Goal: Task Accomplishment & Management: Complete application form

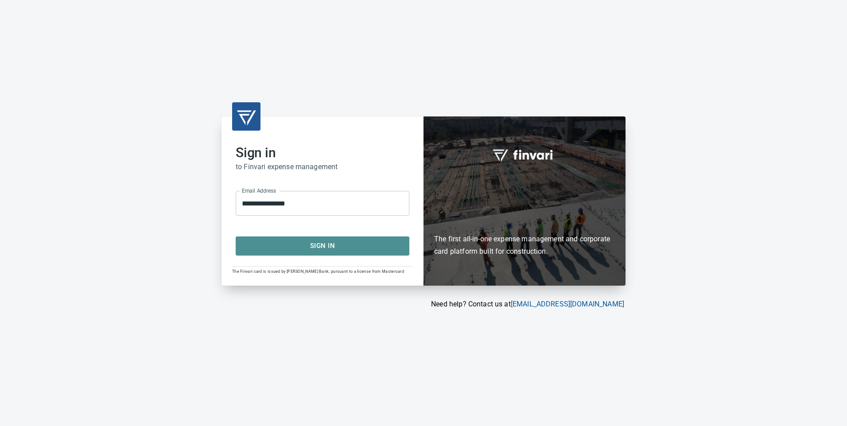
click at [296, 249] on span "Sign In" at bounding box center [322, 246] width 154 height 12
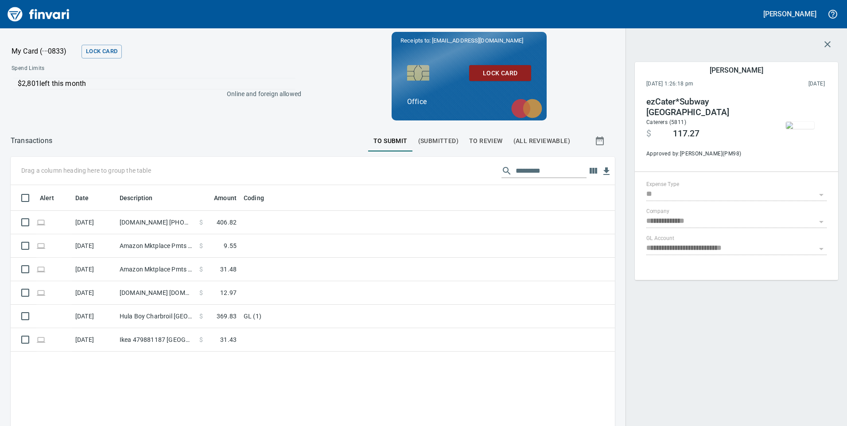
scroll to position [322, 591]
click at [477, 143] on span "To Review" at bounding box center [486, 140] width 34 height 11
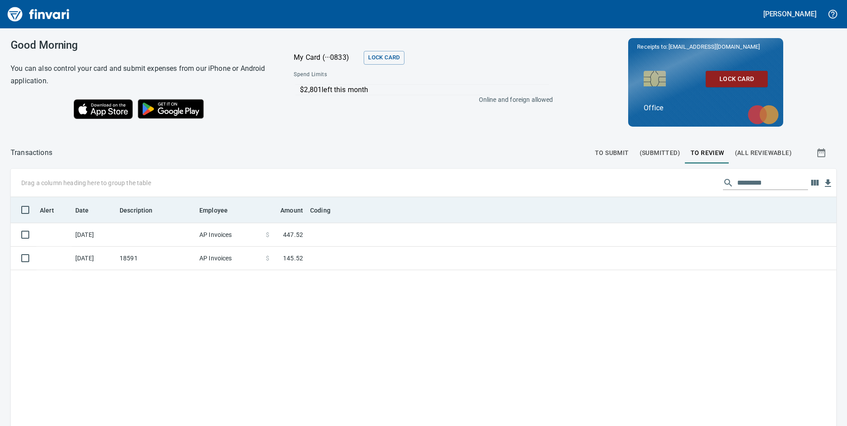
scroll to position [322, 812]
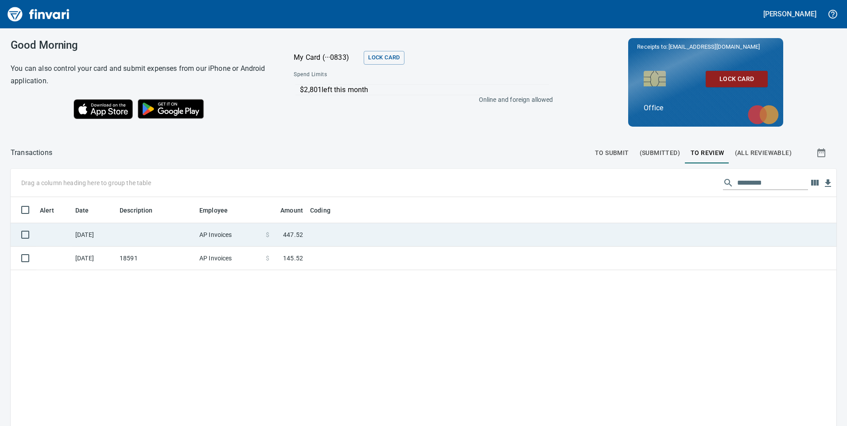
click at [154, 240] on td at bounding box center [156, 234] width 80 height 23
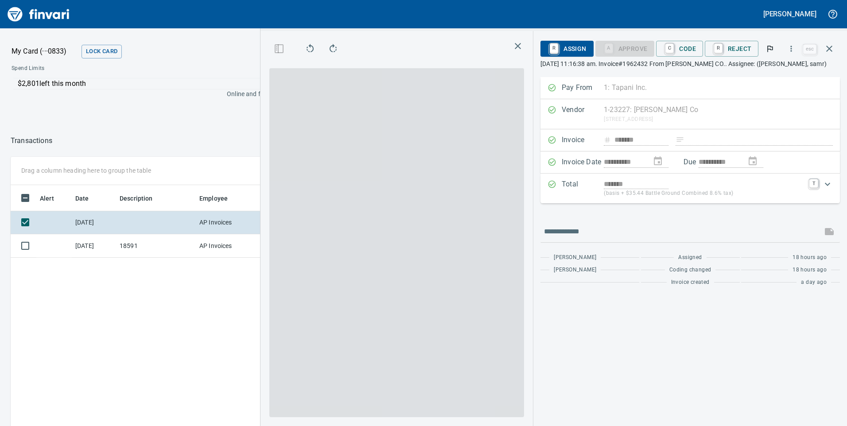
scroll to position [322, 591]
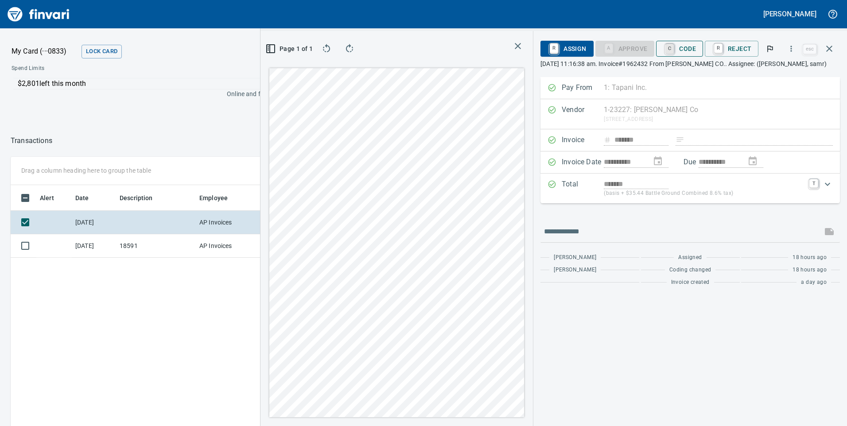
click at [665, 52] on link "C" at bounding box center [669, 49] width 8 height 10
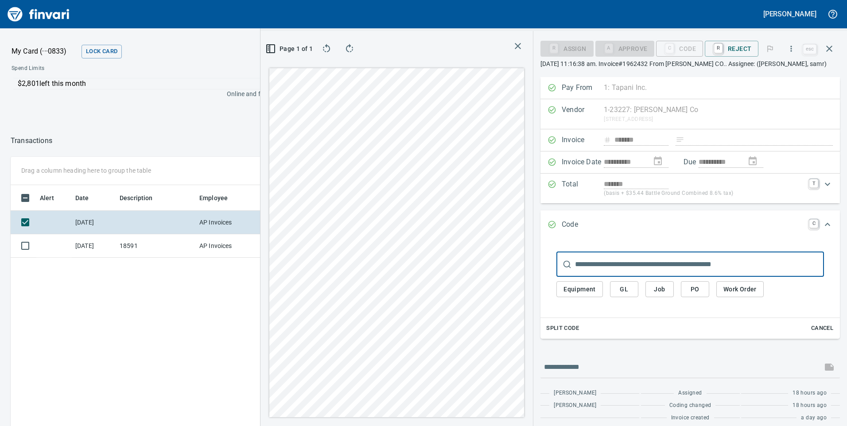
click at [617, 294] on span "GL" at bounding box center [624, 289] width 14 height 11
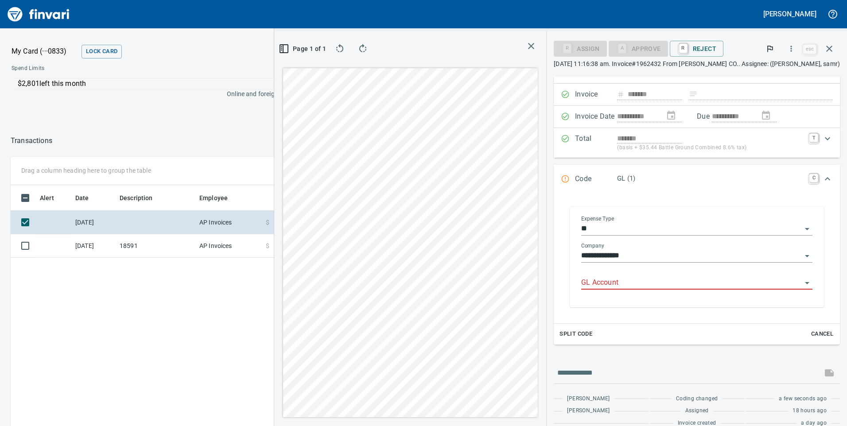
scroll to position [58, 0]
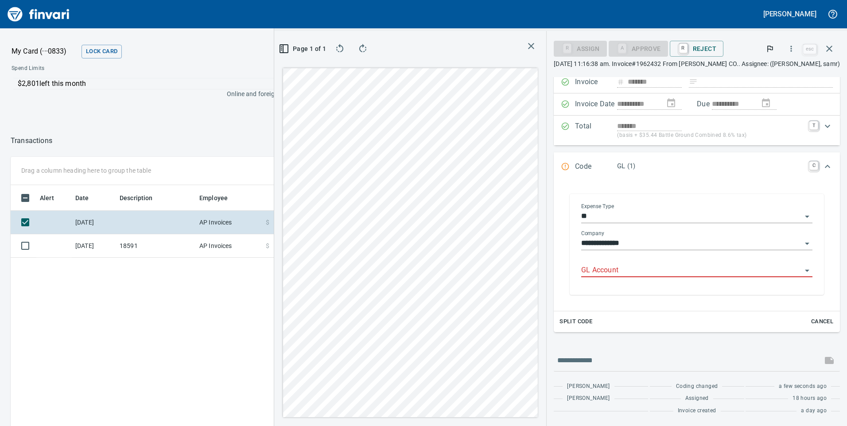
click at [581, 273] on input "GL Account" at bounding box center [691, 270] width 220 height 12
click at [641, 296] on li "7100.75.10: FA Supplies" at bounding box center [675, 292] width 259 height 21
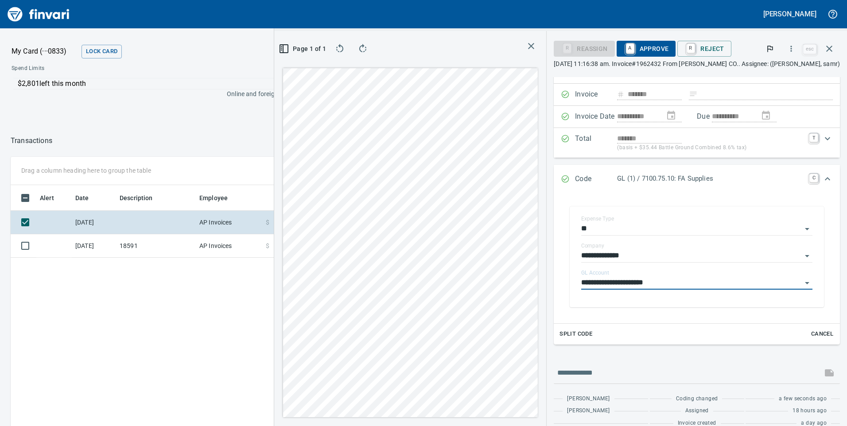
scroll to position [58, 0]
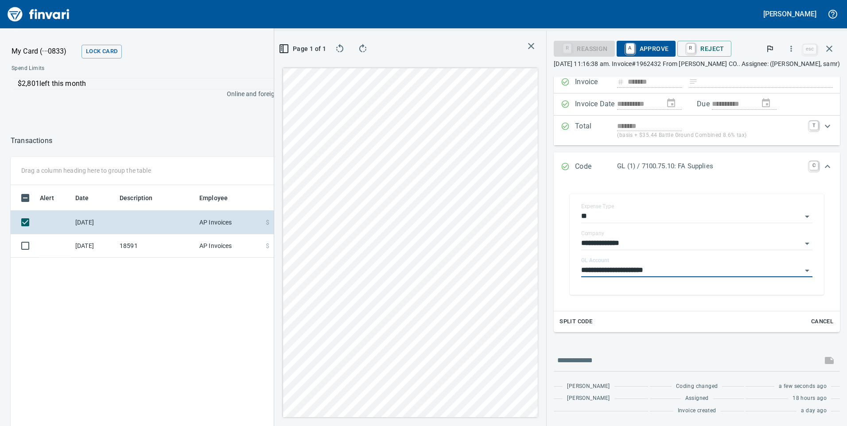
type input "**********"
click at [623, 50] on span "A Approve" at bounding box center [645, 48] width 45 height 15
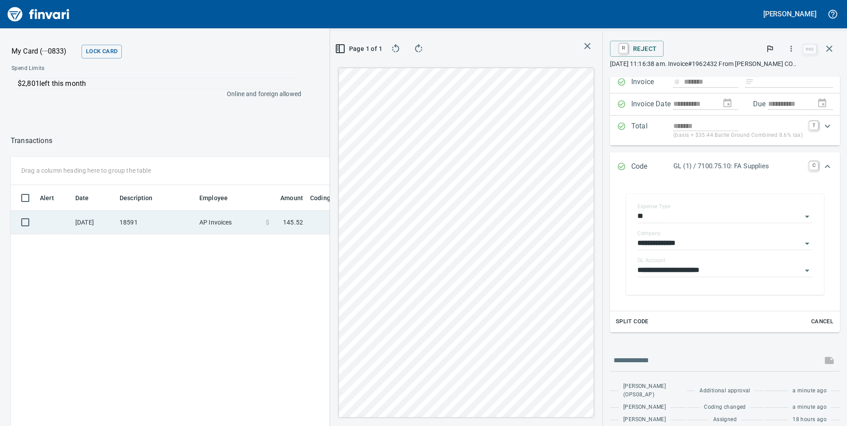
scroll to position [322, 591]
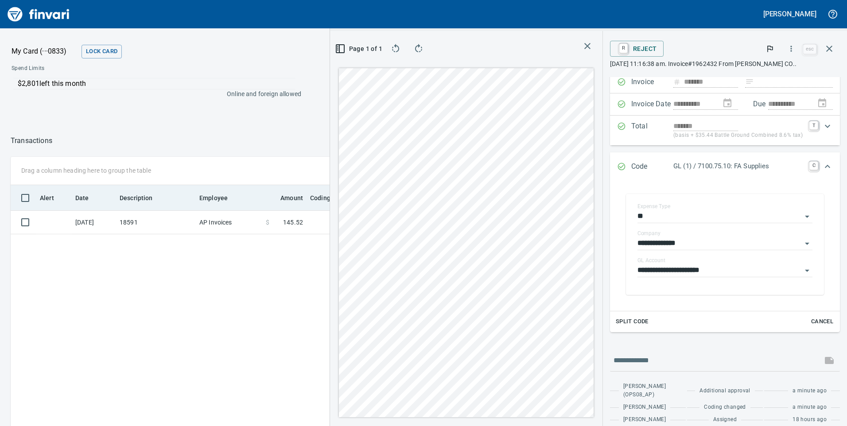
click at [200, 205] on th "Employee" at bounding box center [229, 198] width 66 height 26
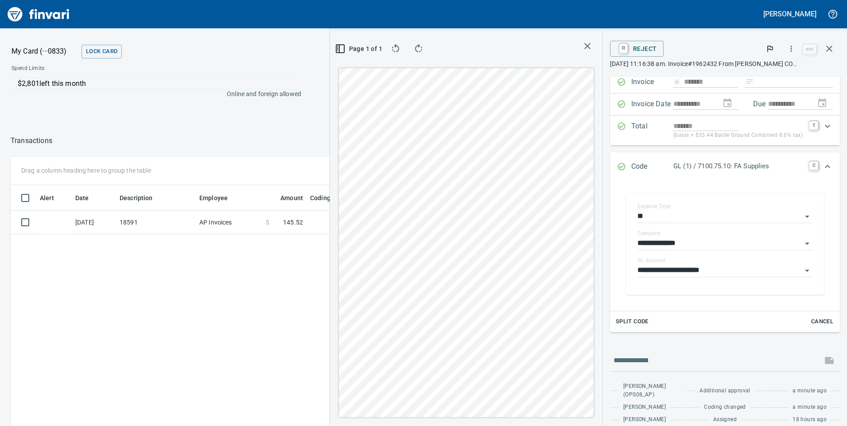
click at [196, 132] on div at bounding box center [210, 140] width 316 height 21
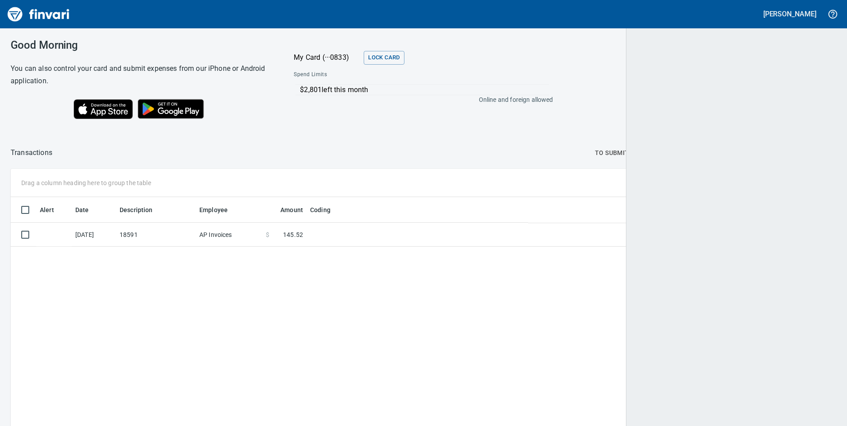
scroll to position [322, 812]
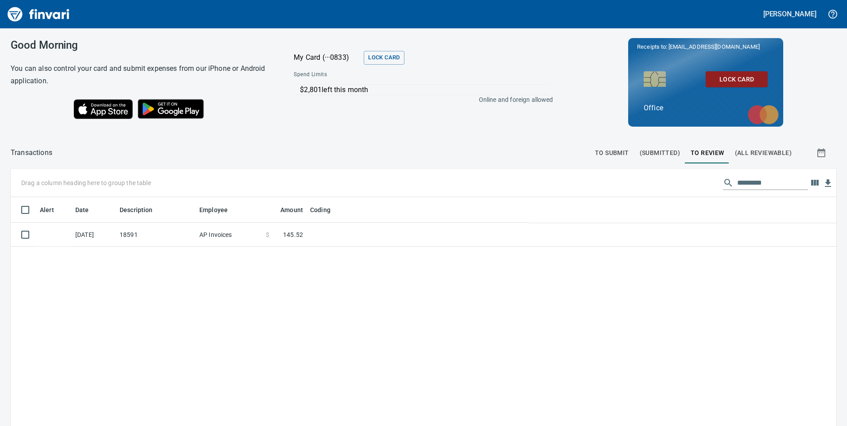
click at [595, 153] on span "To Submit" at bounding box center [612, 152] width 34 height 11
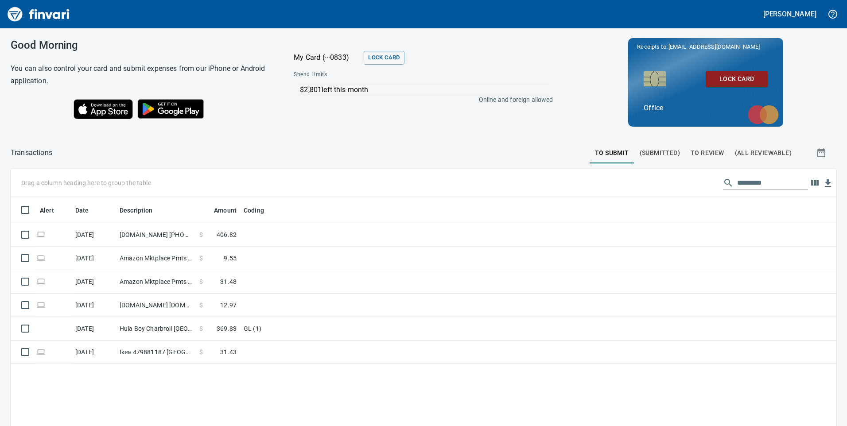
scroll to position [1, 1]
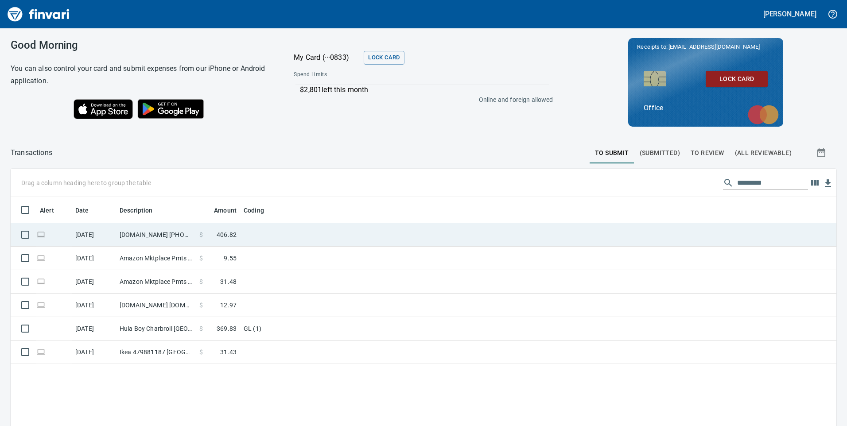
click at [275, 231] on td at bounding box center [350, 234] width 221 height 23
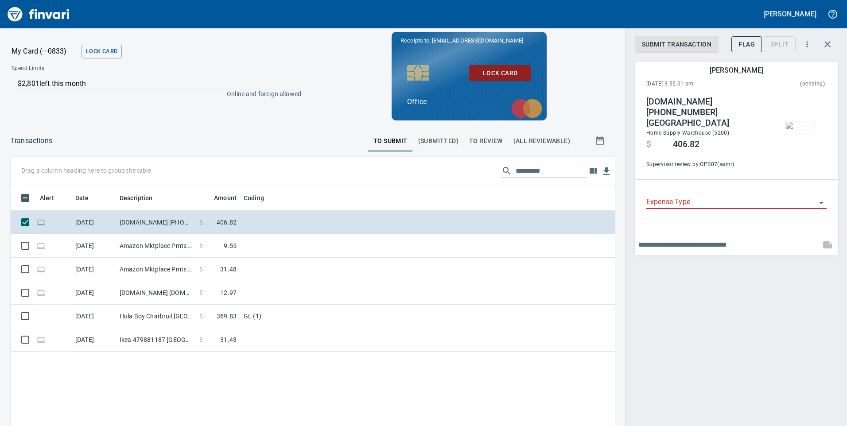
scroll to position [322, 591]
click at [684, 198] on input "Expense Type" at bounding box center [731, 202] width 170 height 12
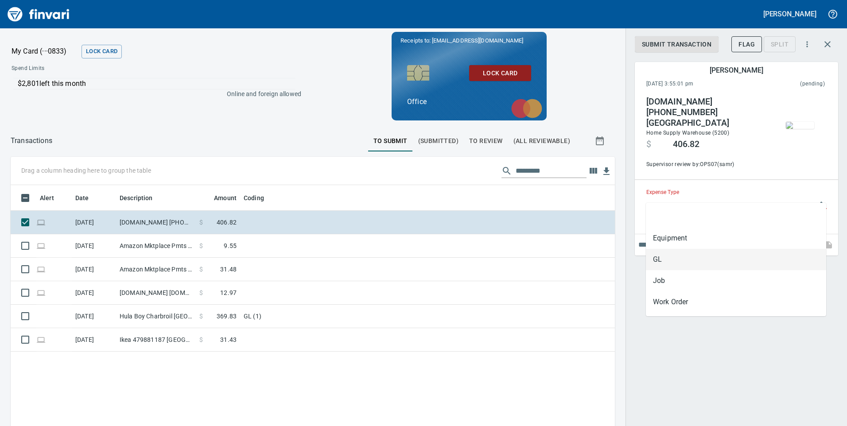
click at [651, 259] on li "GL" at bounding box center [736, 259] width 180 height 21
type input "**"
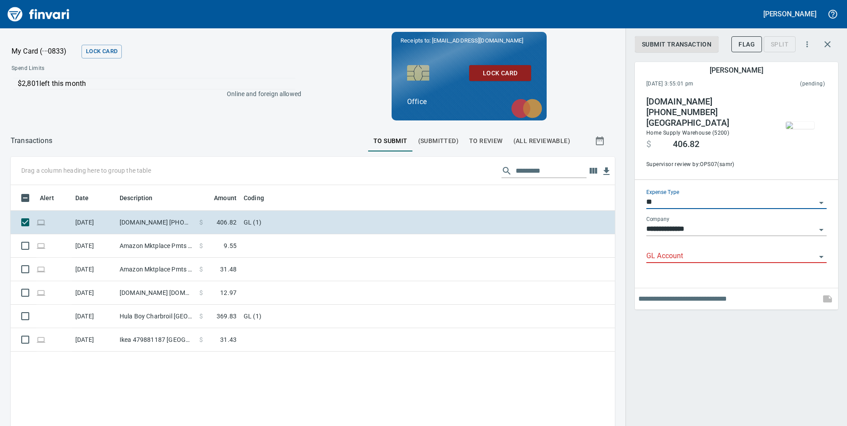
click at [658, 254] on input "GL Account" at bounding box center [731, 256] width 170 height 12
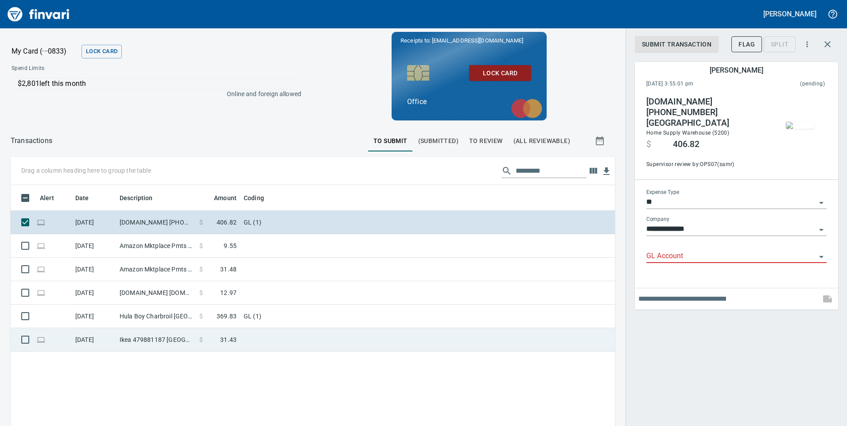
drag, startPoint x: 715, startPoint y: 350, endPoint x: 577, endPoint y: 337, distance: 138.3
click at [715, 350] on div "**********" at bounding box center [735, 213] width 221 height 426
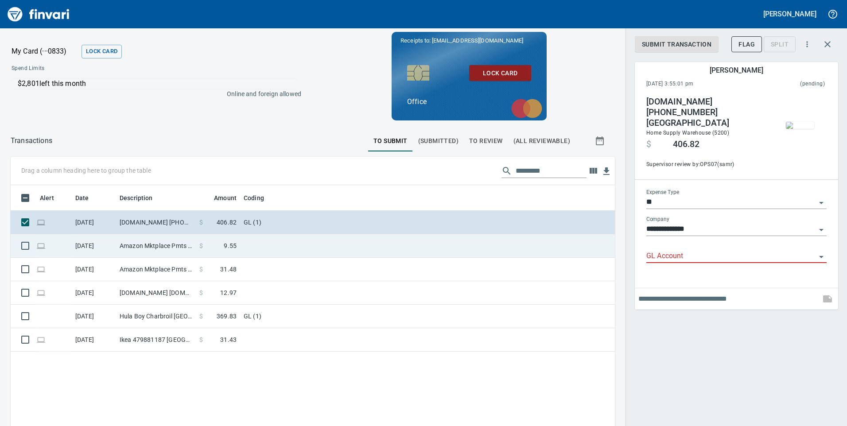
click at [236, 256] on td "$ 9.55" at bounding box center [218, 245] width 44 height 23
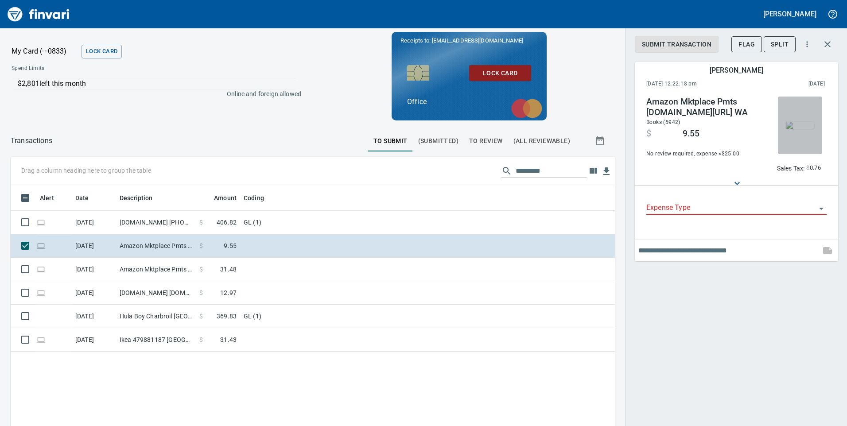
click at [806, 144] on button "button" at bounding box center [799, 126] width 44 height 58
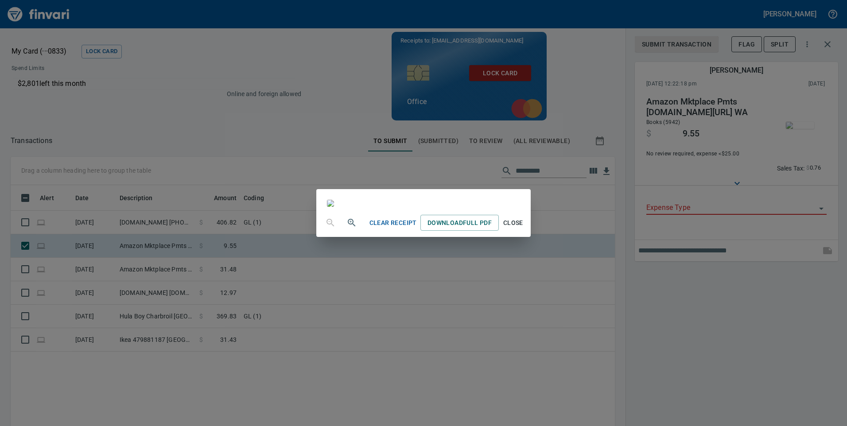
click at [694, 279] on div "Clear Receipt Download Full PDF Close" at bounding box center [423, 213] width 847 height 426
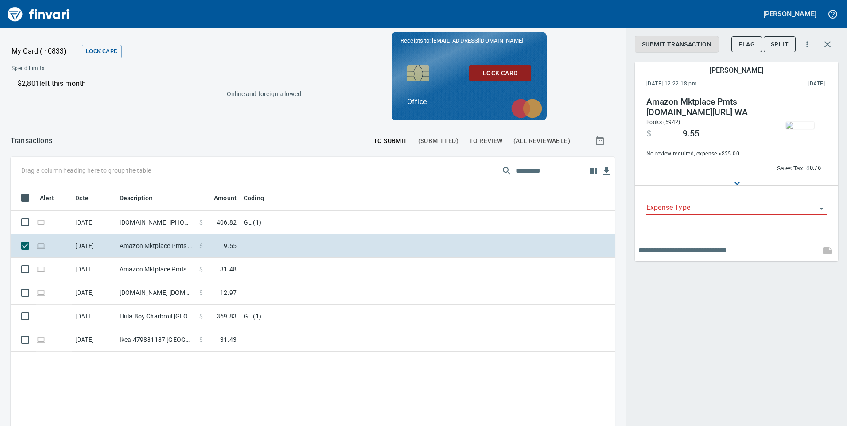
click at [670, 209] on input "Expense Type" at bounding box center [731, 208] width 170 height 12
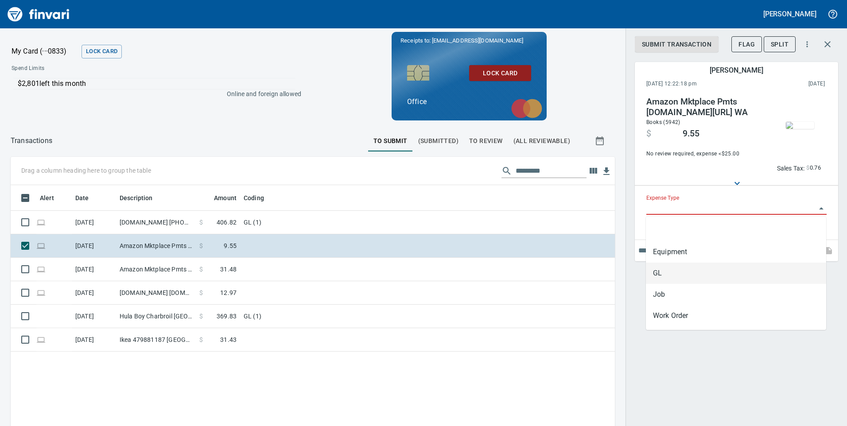
click at [650, 276] on li "GL" at bounding box center [736, 273] width 180 height 21
type input "**"
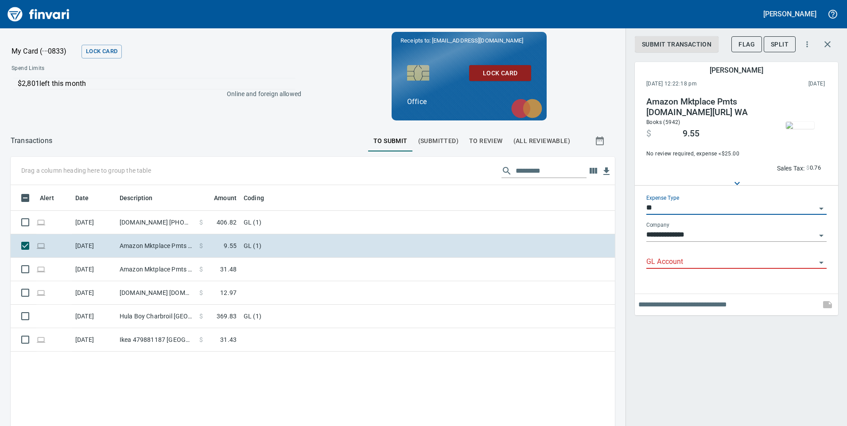
click at [658, 231] on input "**********" at bounding box center [731, 235] width 170 height 12
click at [636, 263] on div "**********" at bounding box center [735, 196] width 203 height 237
click at [651, 261] on input "GL Account" at bounding box center [731, 262] width 170 height 12
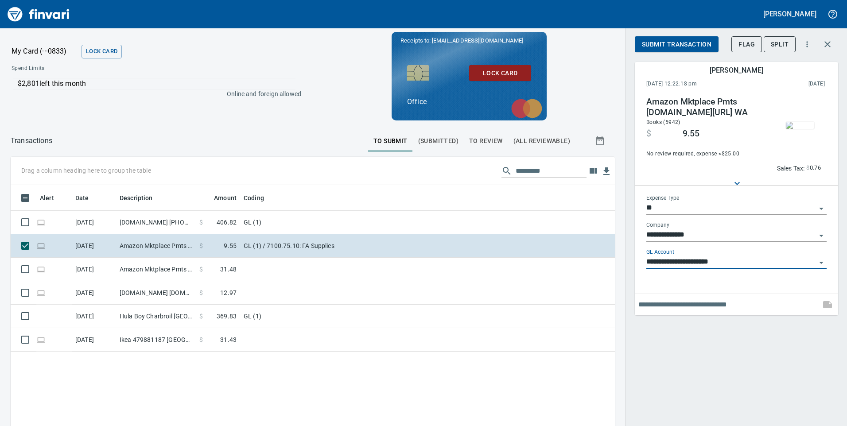
type input "**********"
click at [665, 47] on span "Submit Transaction" at bounding box center [677, 44] width 70 height 11
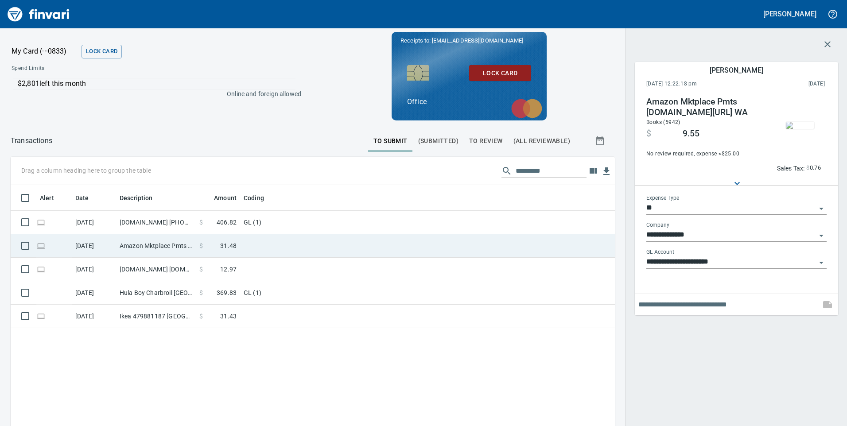
click at [244, 249] on td at bounding box center [350, 245] width 221 height 23
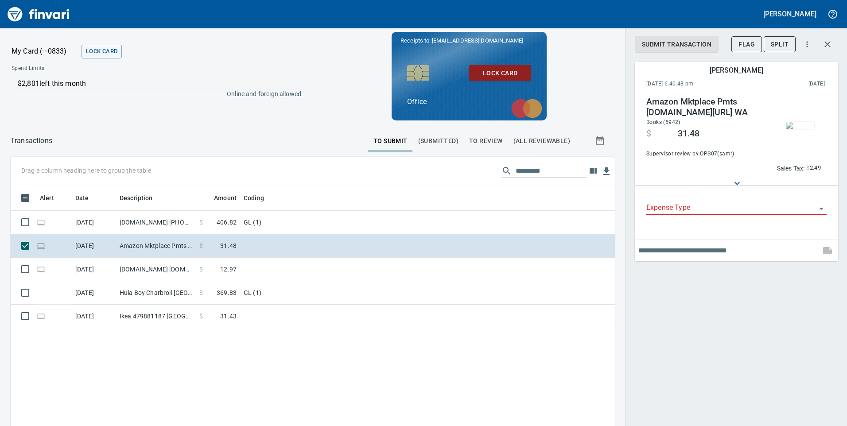
click at [808, 124] on img "button" at bounding box center [799, 125] width 28 height 7
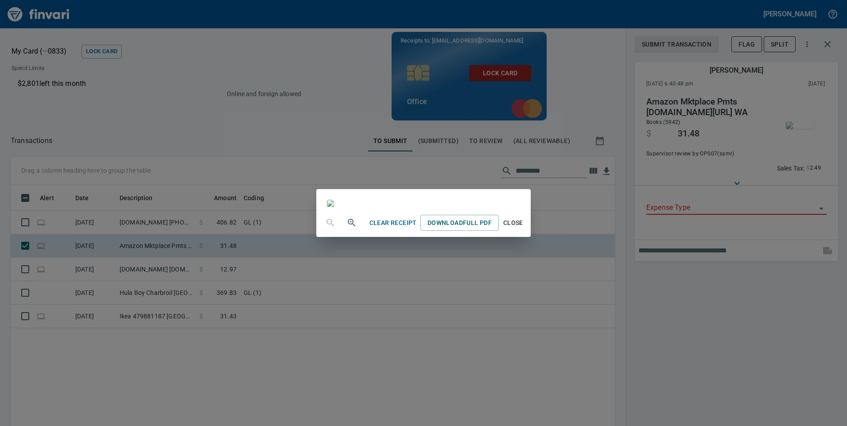
drag, startPoint x: 700, startPoint y: 279, endPoint x: 693, endPoint y: 262, distance: 18.4
click at [702, 280] on div "Clear Receipt Download Full PDF Close" at bounding box center [423, 213] width 847 height 426
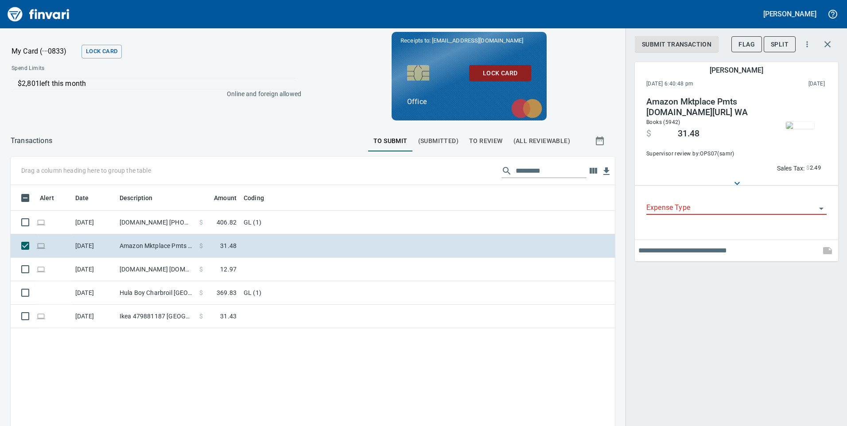
click at [656, 223] on div "Expense Type" at bounding box center [736, 210] width 194 height 45
click at [652, 210] on input "Expense Type" at bounding box center [731, 208] width 170 height 12
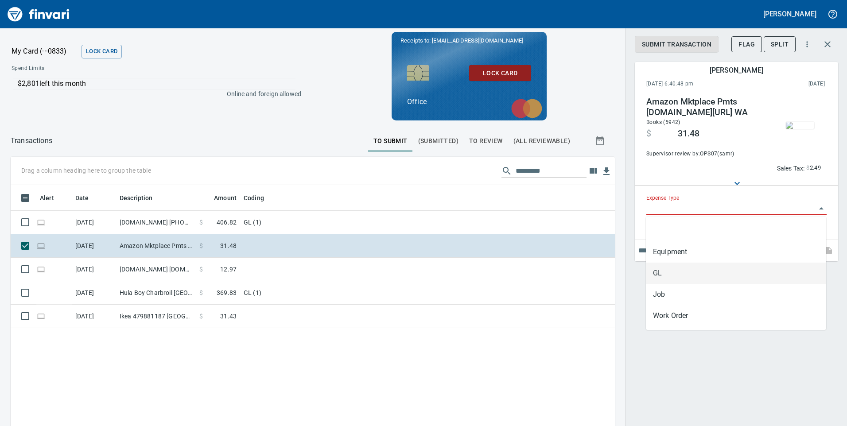
click at [647, 278] on li "GL" at bounding box center [736, 273] width 180 height 21
type input "**"
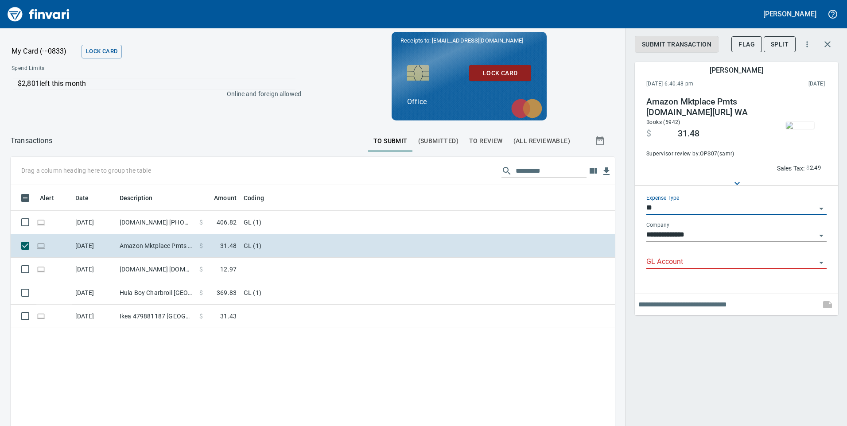
click at [655, 250] on div "GL Account" at bounding box center [736, 259] width 180 height 20
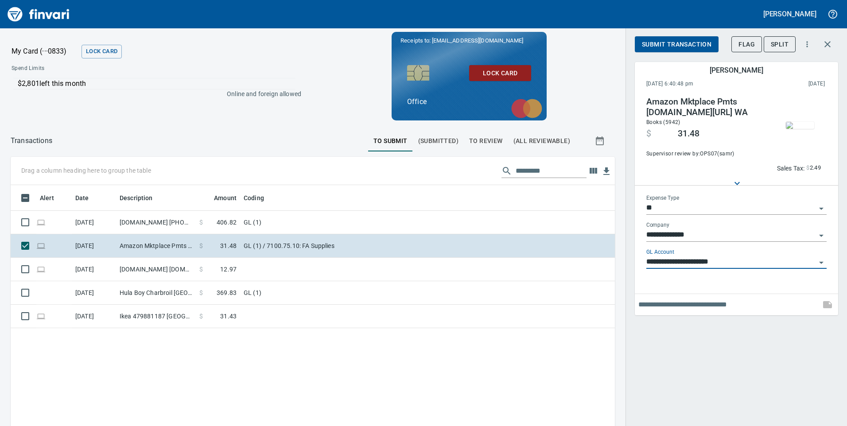
type input "**********"
click at [639, 42] on button "Submit Transaction" at bounding box center [676, 44] width 84 height 16
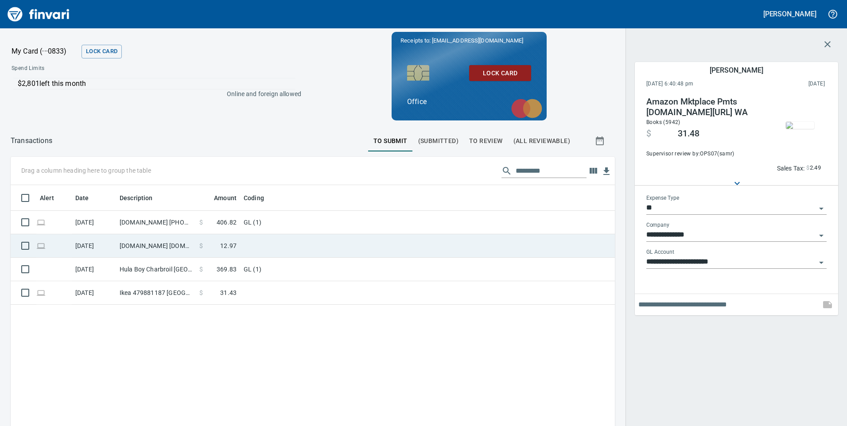
click at [240, 241] on td "$ 12.97" at bounding box center [218, 245] width 44 height 23
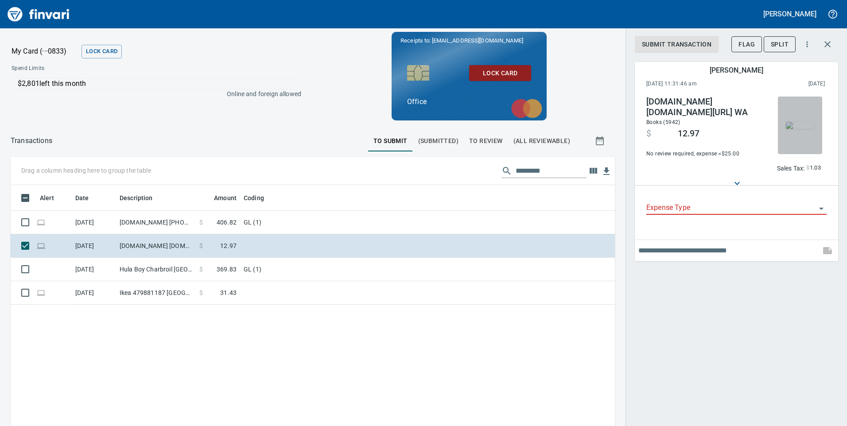
click at [816, 122] on span "button" at bounding box center [799, 125] width 37 height 7
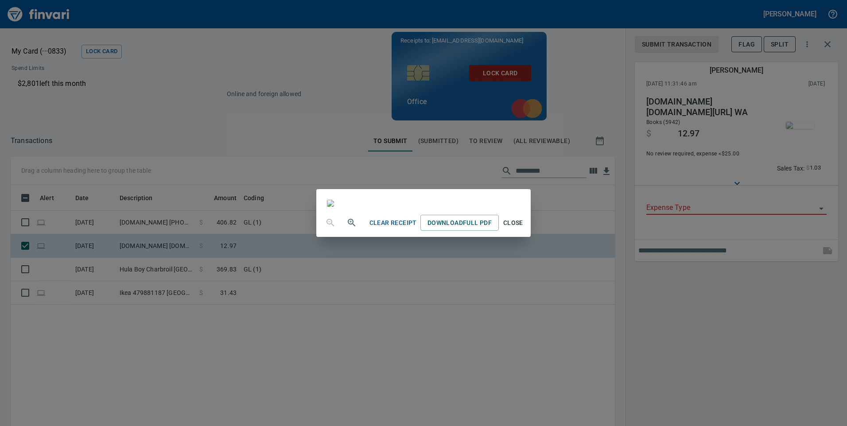
click at [778, 269] on div "Clear Receipt Download Full PDF Close" at bounding box center [423, 213] width 847 height 426
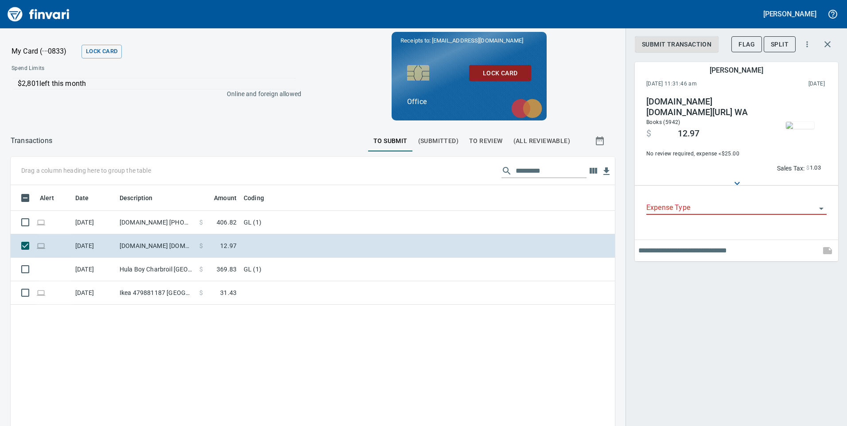
click at [660, 213] on div "Expense Type" at bounding box center [736, 208] width 180 height 27
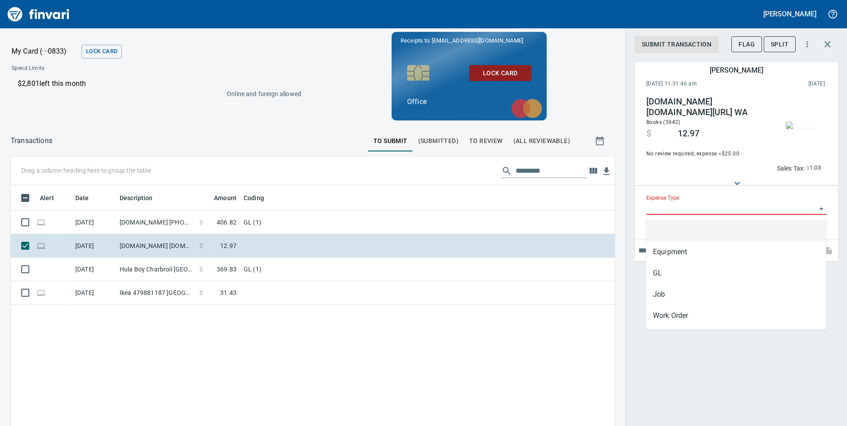
scroll to position [322, 591]
click at [661, 210] on input "Expense Type" at bounding box center [731, 208] width 170 height 12
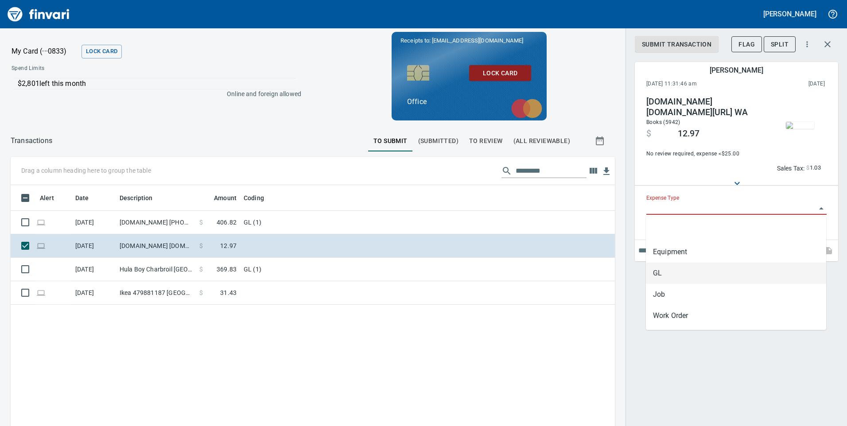
click at [662, 269] on li "GL" at bounding box center [736, 273] width 180 height 21
type input "**"
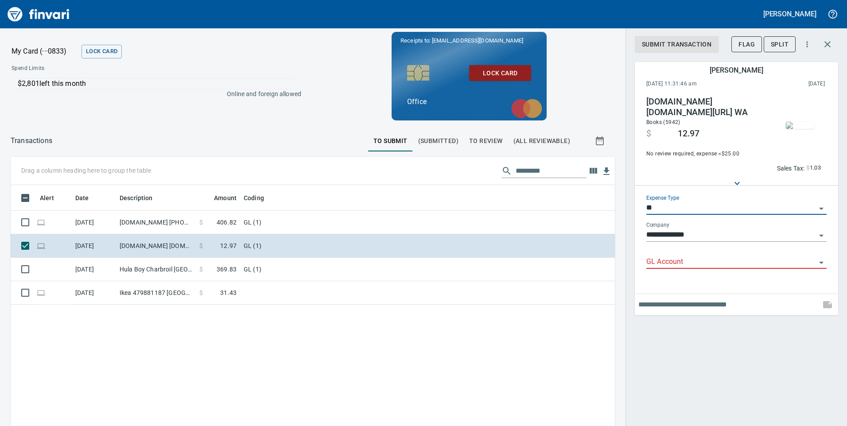
click at [658, 266] on input "GL Account" at bounding box center [731, 262] width 170 height 12
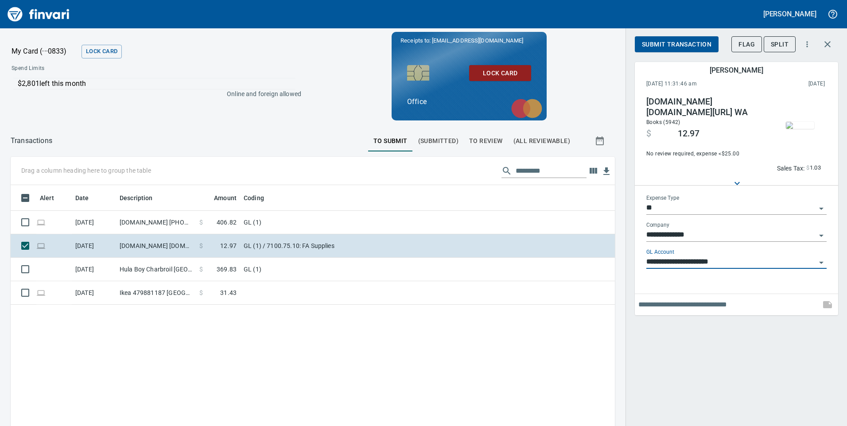
type input "**********"
drag, startPoint x: 678, startPoint y: 47, endPoint x: 585, endPoint y: 108, distance: 111.0
click at [678, 47] on span "Submit Transaction" at bounding box center [677, 44] width 70 height 11
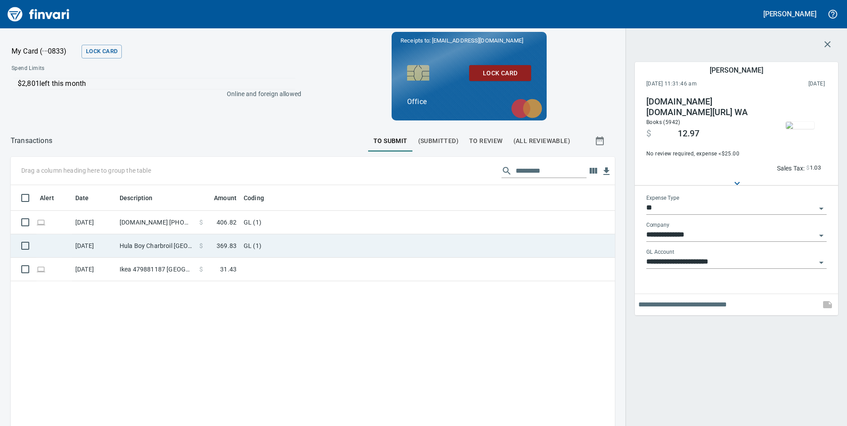
click at [166, 251] on td "Hula Boy Charbroil [GEOGRAPHIC_DATA] [GEOGRAPHIC_DATA]" at bounding box center [156, 245] width 80 height 23
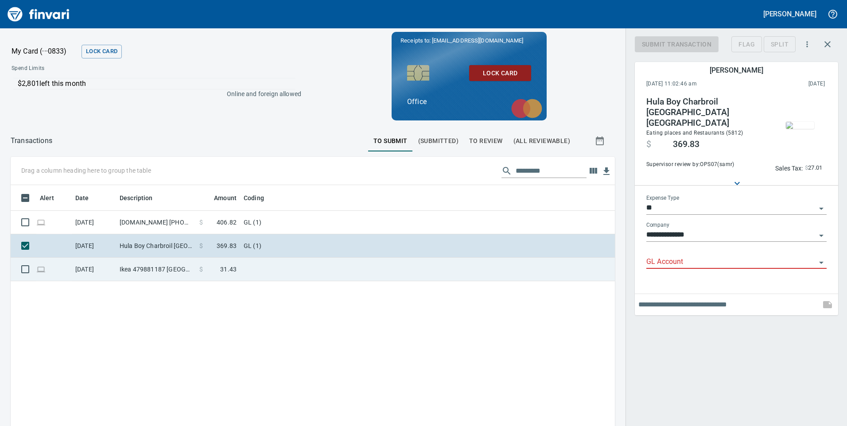
click at [287, 268] on td at bounding box center [350, 269] width 221 height 23
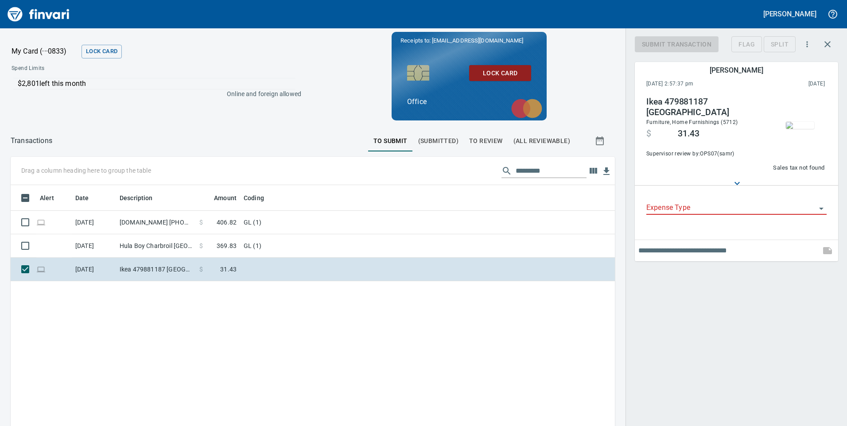
click at [836, 116] on div "[DATE] 2:57:37 pm 2025/08/09 Ikea 479881187 [GEOGRAPHIC_DATA] MD Furniture, Hom…" at bounding box center [735, 169] width 203 height 183
click at [667, 195] on div "Expense Type" at bounding box center [736, 205] width 180 height 20
click at [665, 203] on input "Expense Type" at bounding box center [731, 208] width 170 height 12
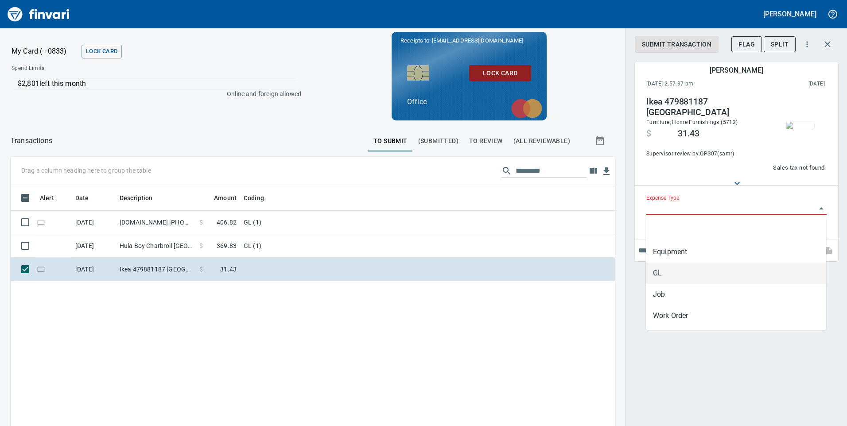
click at [659, 275] on li "GL" at bounding box center [736, 273] width 180 height 21
type input "**"
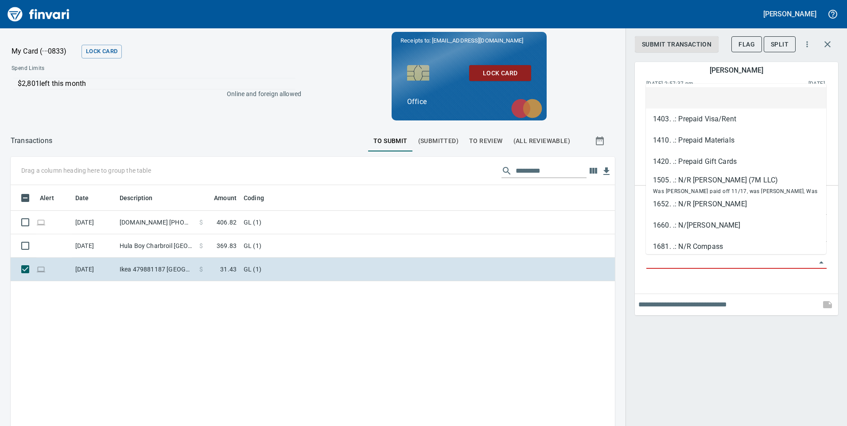
click at [654, 262] on input "GL Account" at bounding box center [731, 262] width 170 height 12
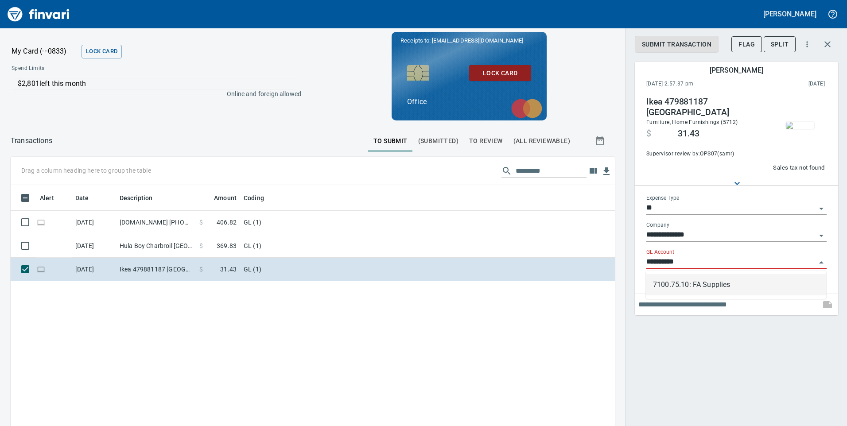
click at [692, 288] on li "7100.75.10: FA Supplies" at bounding box center [736, 284] width 180 height 21
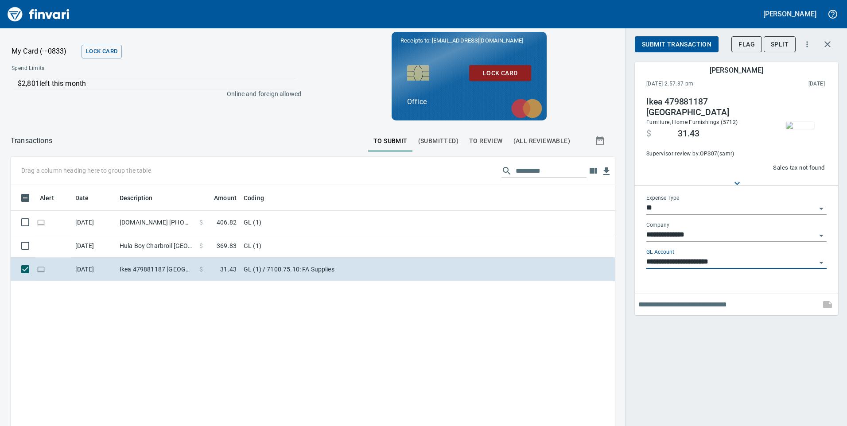
type input "**********"
click at [667, 48] on span "Submit Transaction" at bounding box center [677, 44] width 70 height 11
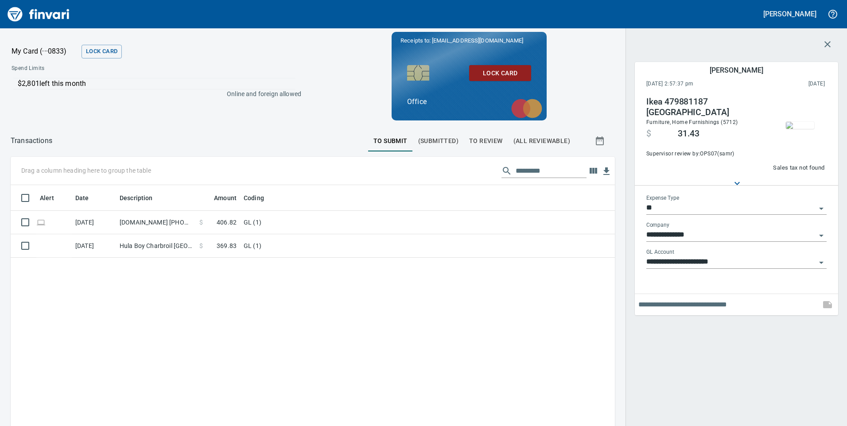
click at [325, 278] on div "Alert Date Description Amount Coding [DATE] [DOMAIN_NAME] [PHONE_NUMBER] GA $ 4…" at bounding box center [313, 349] width 604 height 329
click at [481, 143] on span "To Review" at bounding box center [486, 140] width 34 height 11
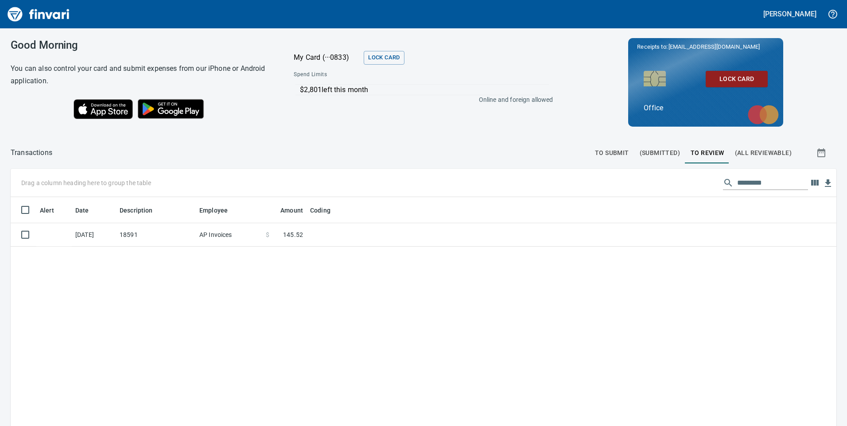
scroll to position [322, 812]
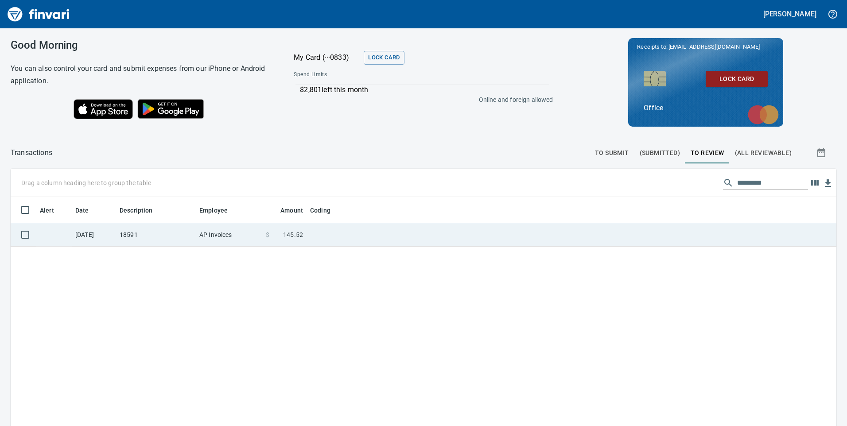
click at [153, 240] on td "18591" at bounding box center [156, 234] width 80 height 23
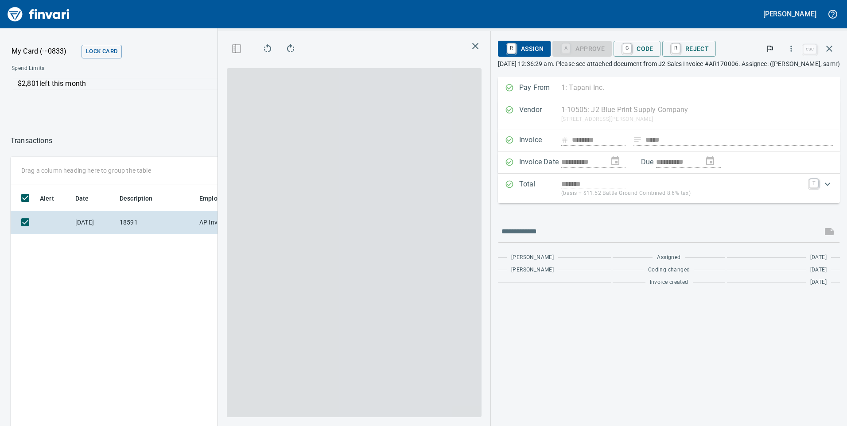
scroll to position [322, 591]
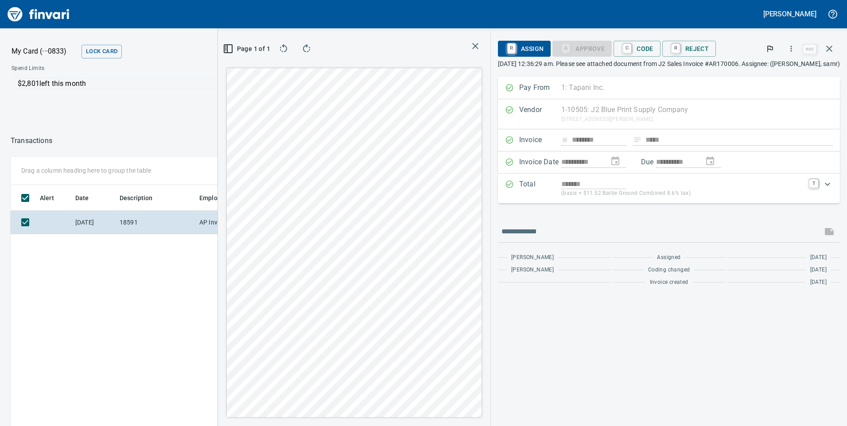
click at [576, 90] on div "Pay From 1: Tapani Inc. 1 Tapani Inc. 2 Tapani Trucking, Inc. 3 Tower Rock, Inc…" at bounding box center [669, 88] width 342 height 22
click at [570, 89] on div "Pay From 1: Tapani Inc. 1 Tapani Inc. 2 Tapani Trucking, Inc. 3 Tower Rock, Inc…" at bounding box center [669, 88] width 342 height 22
click at [620, 43] on span "C Code" at bounding box center [636, 48] width 33 height 15
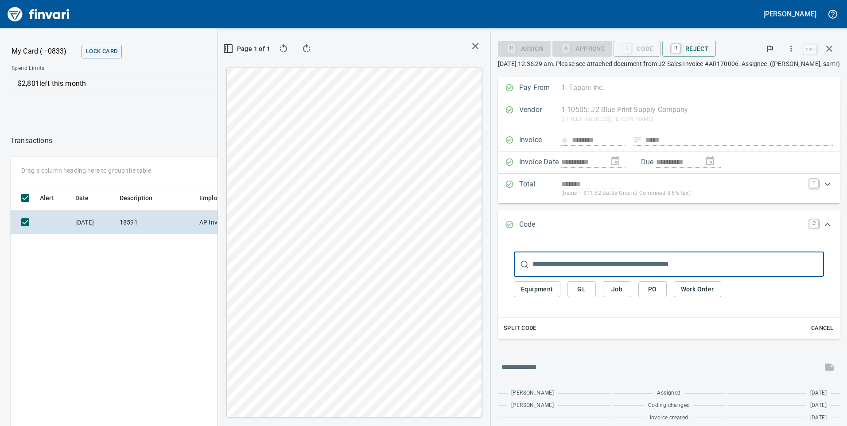
scroll to position [7, 0]
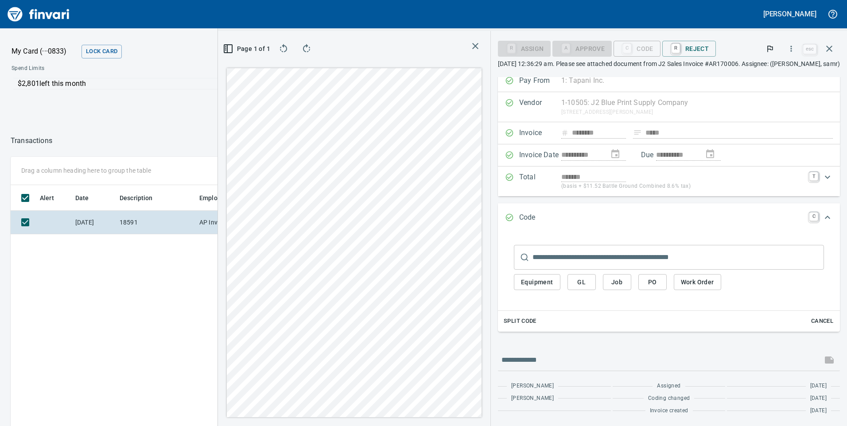
click at [723, 70] on div "R Assign A Approve C Code R Reject esc [DATE] 12:36:29 am. Please see attached …" at bounding box center [669, 54] width 342 height 32
click at [498, 49] on div "R Assign" at bounding box center [524, 48] width 53 height 8
click at [718, 52] on div "A Approve C Code R Reject" at bounding box center [655, 49] width 206 height 16
drag, startPoint x: 647, startPoint y: 63, endPoint x: 690, endPoint y: 63, distance: 42.5
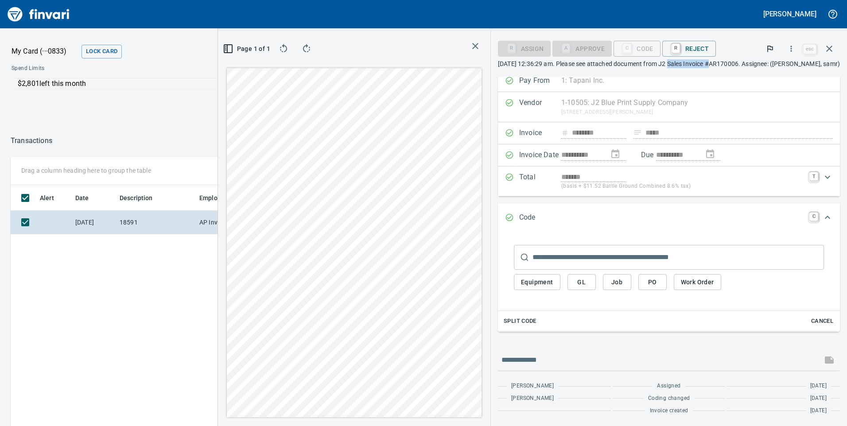
click at [690, 63] on p "[DATE] 12:36:29 am. Please see attached document from J2 Sales Invoice #AR17000…" at bounding box center [669, 63] width 342 height 9
drag, startPoint x: 690, startPoint y: 63, endPoint x: 696, endPoint y: 63, distance: 6.2
click at [696, 63] on p "[DATE] 12:36:29 am. Please see attached document from J2 Sales Invoice #AR17000…" at bounding box center [669, 63] width 342 height 9
click at [569, 52] on div "A Approve" at bounding box center [581, 49] width 59 height 16
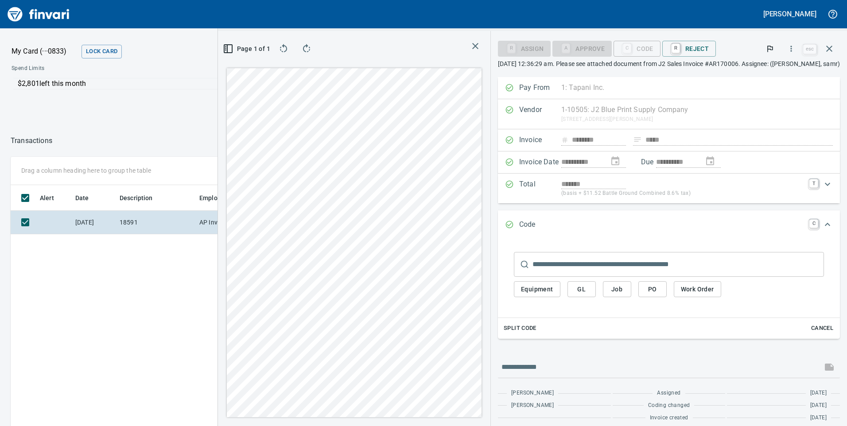
click at [532, 266] on input "text" at bounding box center [677, 264] width 291 height 25
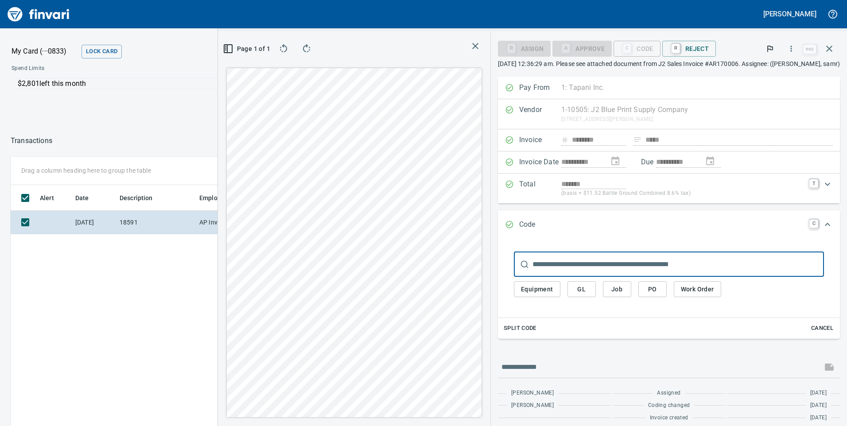
click at [574, 287] on span "GL" at bounding box center [581, 289] width 14 height 11
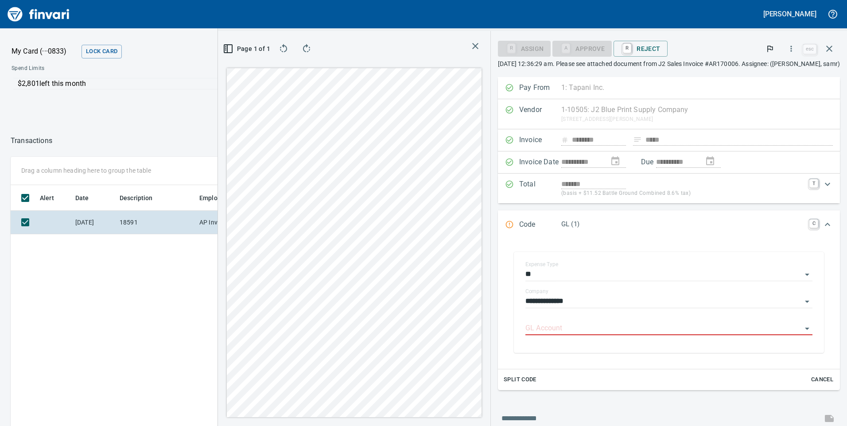
scroll to position [58, 0]
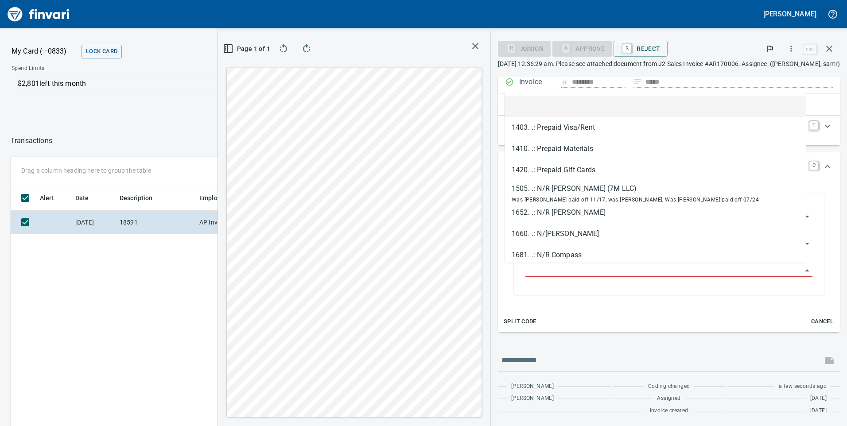
click at [525, 268] on input "GL Account" at bounding box center [663, 270] width 276 height 12
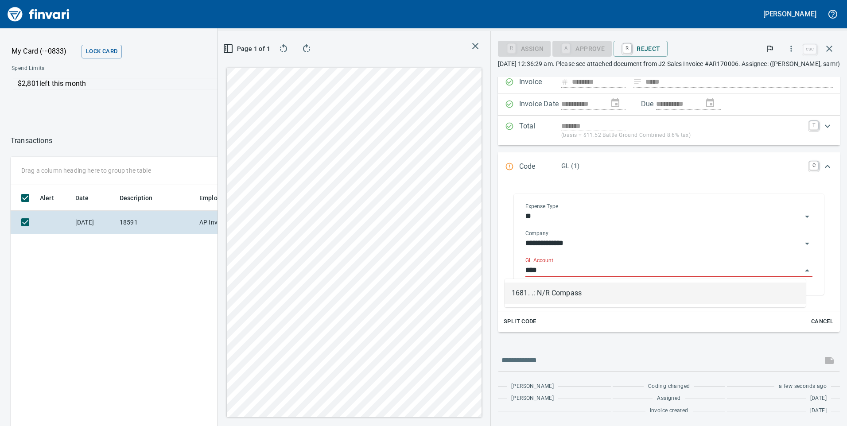
scroll to position [322, 591]
click at [580, 296] on li "1681. .: N/R Compass" at bounding box center [654, 292] width 301 height 21
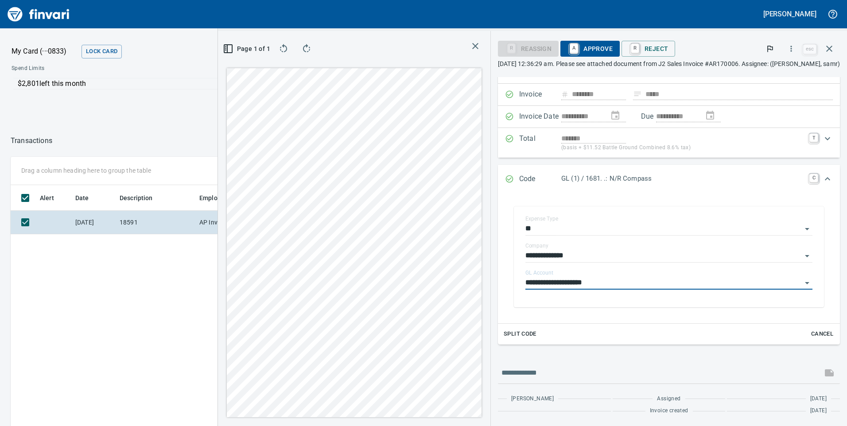
scroll to position [58, 0]
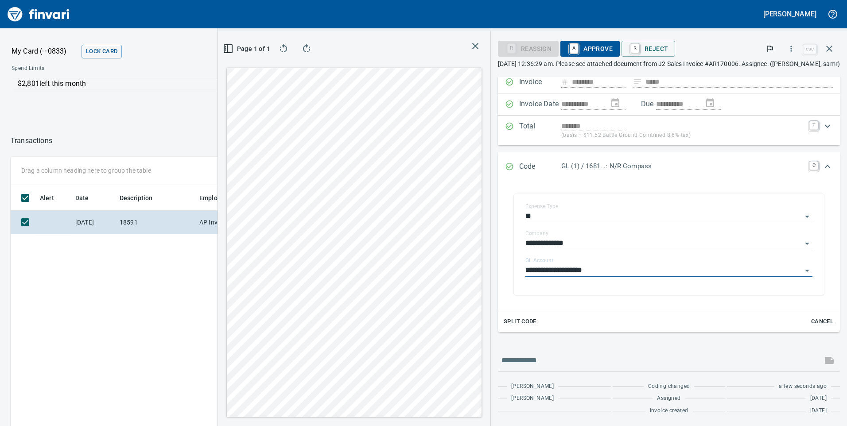
type input "**********"
click at [570, 51] on span "A Approve" at bounding box center [589, 48] width 45 height 15
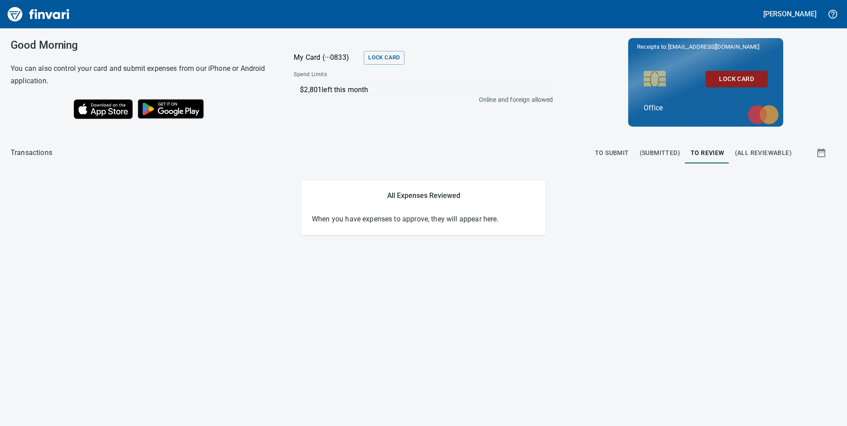
click at [598, 155] on span "To Submit" at bounding box center [612, 152] width 34 height 11
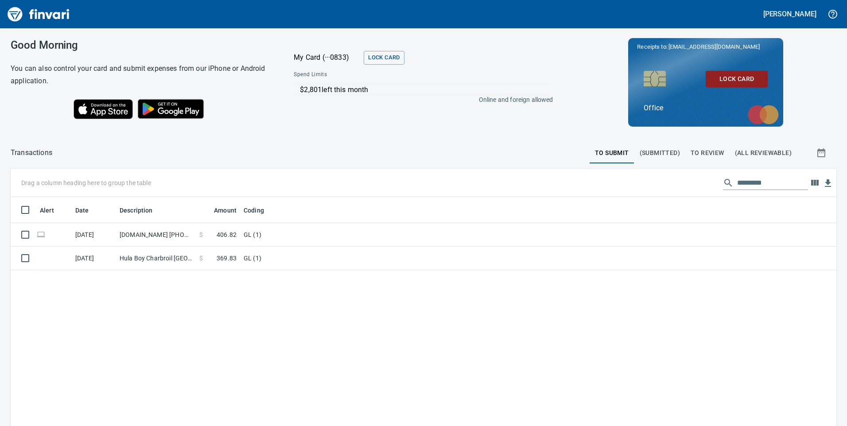
scroll to position [322, 812]
click at [263, 311] on div "Alert Date Description Amount Coding [DATE] [DOMAIN_NAME] [PHONE_NUMBER] GA $ 4…" at bounding box center [423, 361] width 825 height 329
drag, startPoint x: 304, startPoint y: 87, endPoint x: 367, endPoint y: 81, distance: 63.1
click at [367, 81] on div "$2,801 left this month Online and foreign allowed" at bounding box center [422, 99] width 273 height 39
drag, startPoint x: 367, startPoint y: 81, endPoint x: 386, endPoint y: 89, distance: 20.9
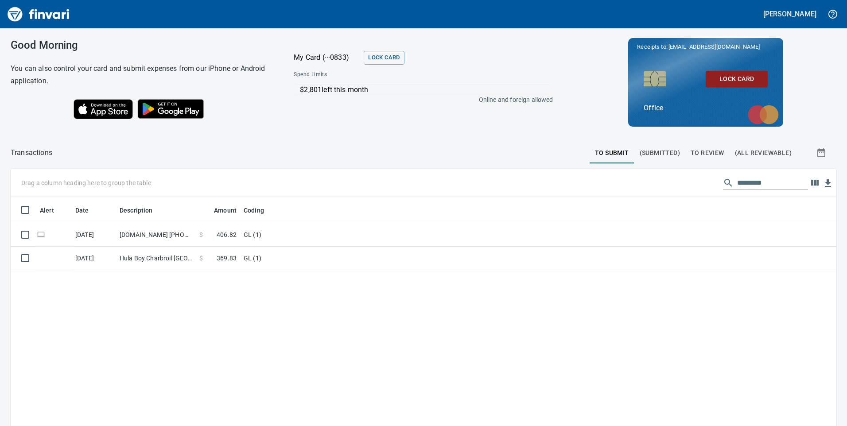
click at [386, 89] on p "$2,801 left this month" at bounding box center [424, 90] width 248 height 11
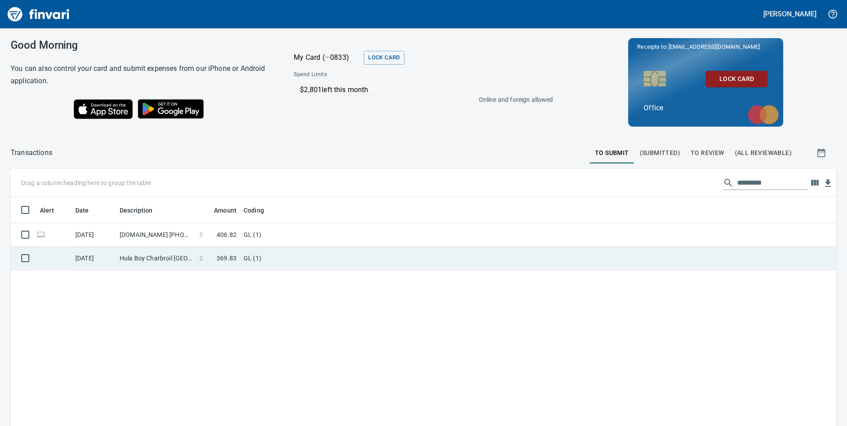
click at [191, 257] on td "Hula Boy Charbroil [GEOGRAPHIC_DATA] [GEOGRAPHIC_DATA]" at bounding box center [156, 258] width 80 height 23
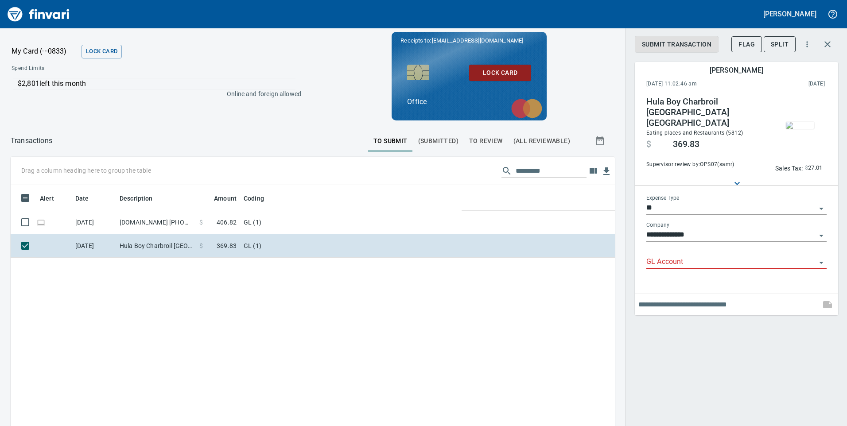
scroll to position [322, 591]
click at [681, 209] on input "**" at bounding box center [731, 208] width 170 height 12
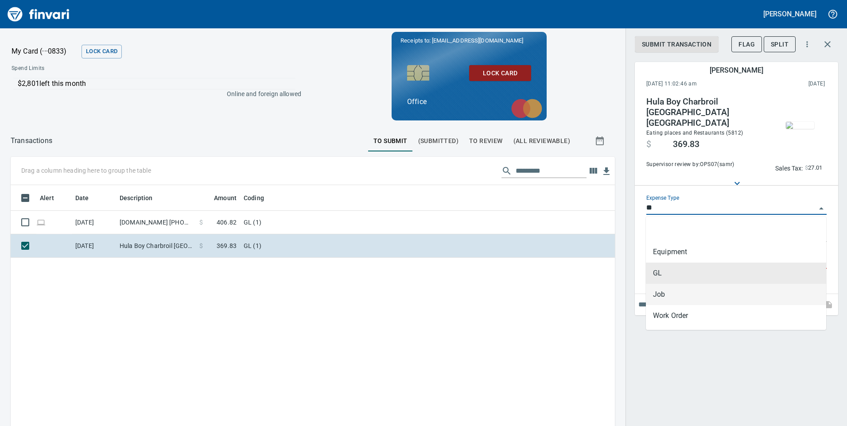
click at [671, 298] on li "Job" at bounding box center [736, 294] width 180 height 21
type input "***"
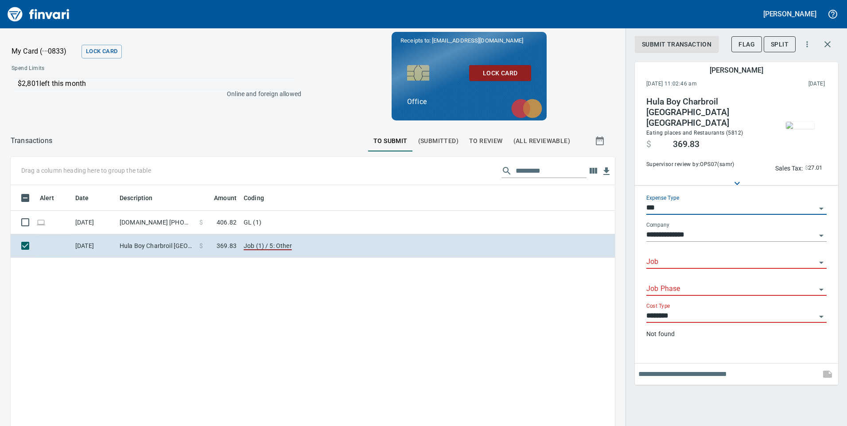
click at [683, 254] on div "Job" at bounding box center [736, 259] width 180 height 20
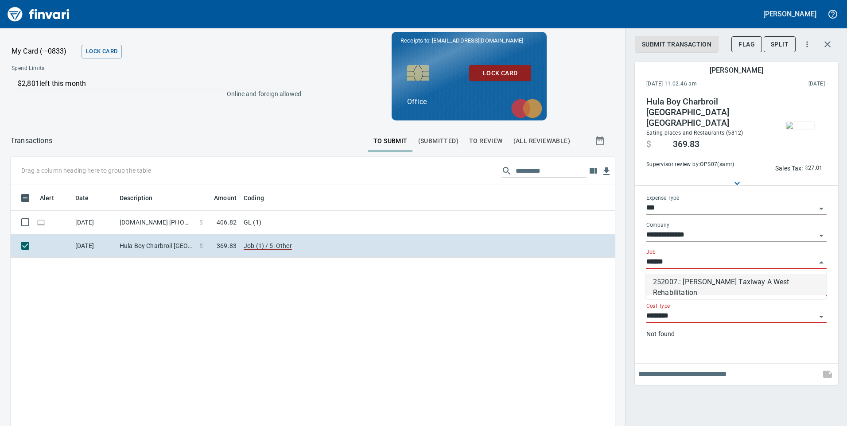
type input "******"
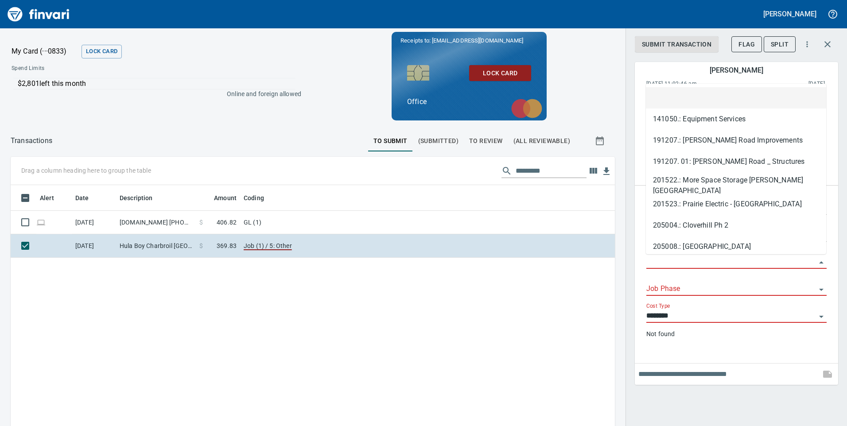
click at [672, 266] on input "Job" at bounding box center [731, 262] width 170 height 12
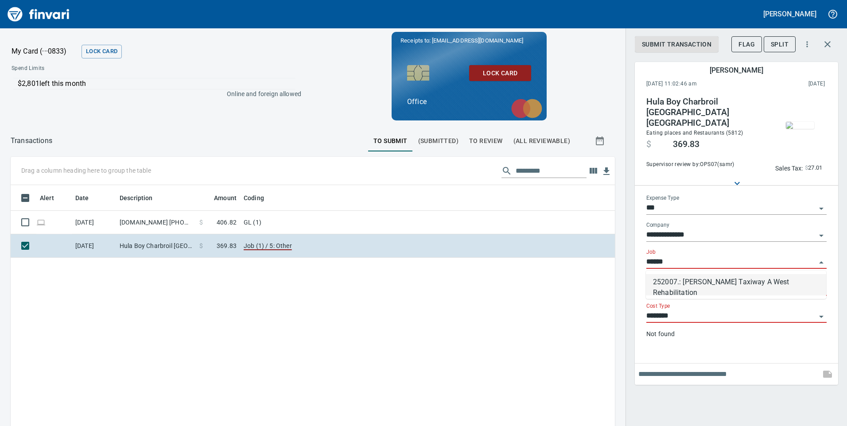
click at [738, 284] on li "252007.: [PERSON_NAME] Taxiway A West Rehabilitation" at bounding box center [736, 284] width 180 height 21
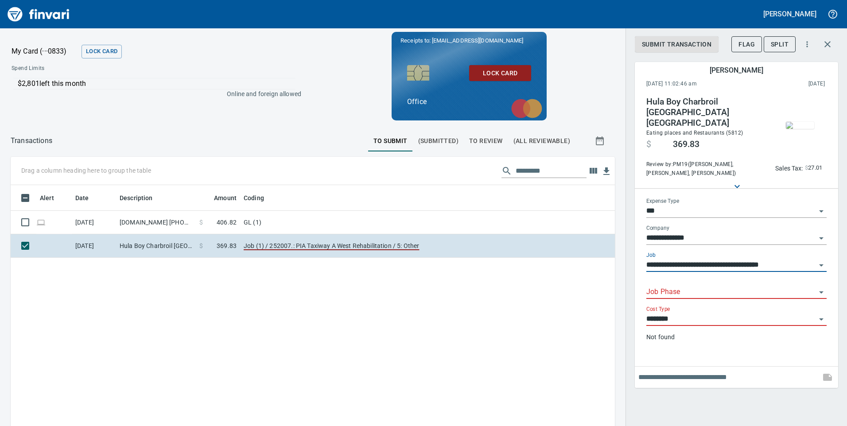
type input "**********"
click at [690, 293] on input "Job Phase" at bounding box center [731, 292] width 170 height 12
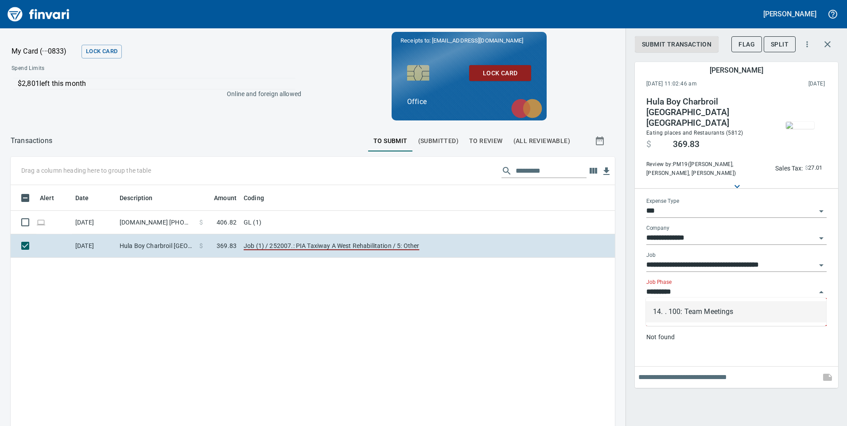
click at [704, 317] on li "14. . 100: Team Meetings" at bounding box center [736, 311] width 180 height 21
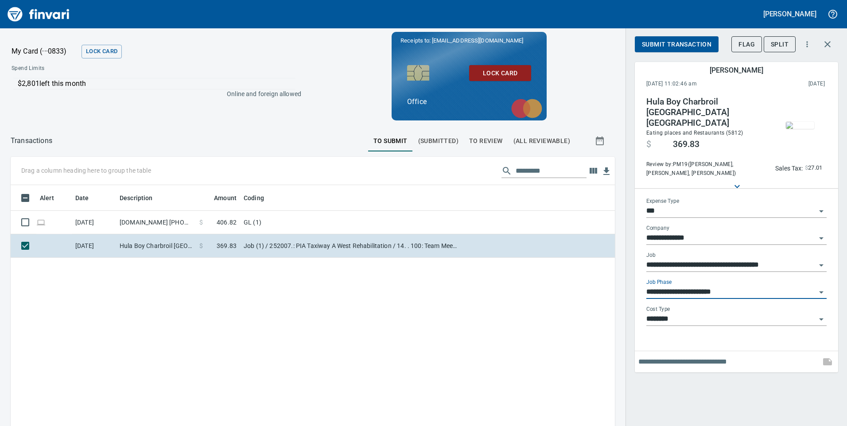
type input "**********"
click at [686, 316] on input "********" at bounding box center [731, 319] width 170 height 12
click at [689, 55] on div "Submit Transaction Flag Split" at bounding box center [735, 46] width 203 height 31
click at [681, 46] on span "Submit Transaction" at bounding box center [677, 44] width 70 height 11
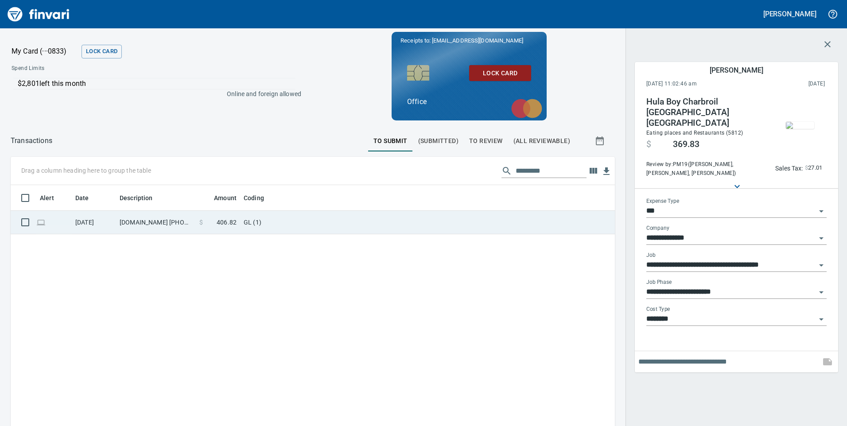
click at [202, 225] on span "$" at bounding box center [201, 222] width 4 height 9
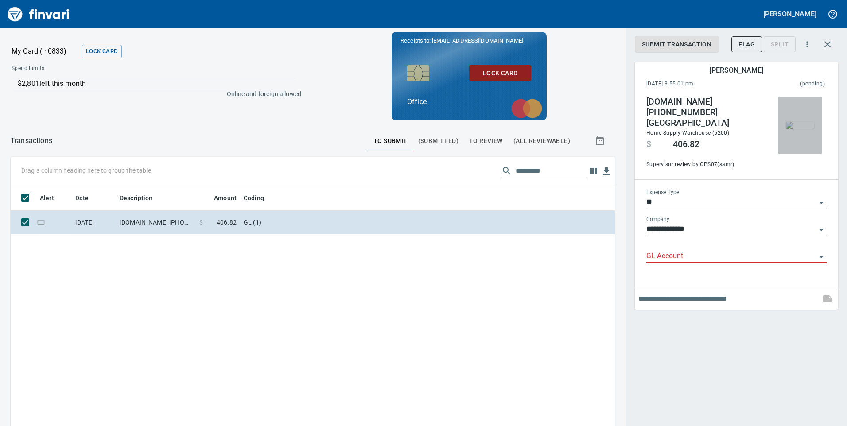
click at [801, 125] on img "button" at bounding box center [799, 125] width 28 height 7
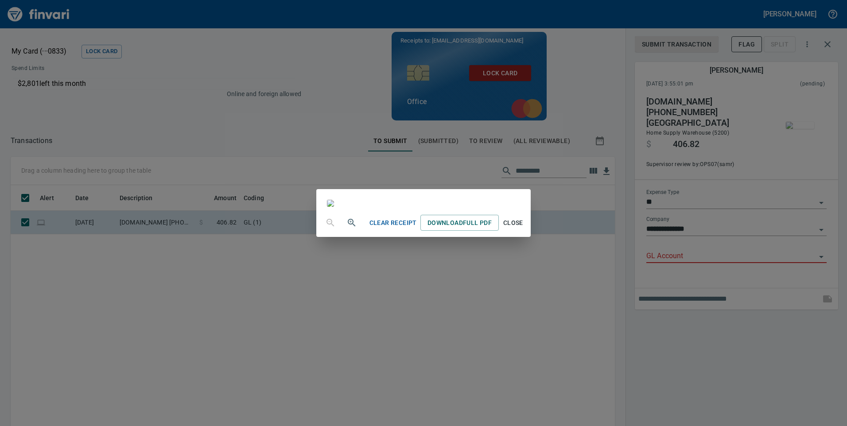
click at [673, 196] on div "Clear Receipt Download Full PDF Close" at bounding box center [423, 213] width 847 height 426
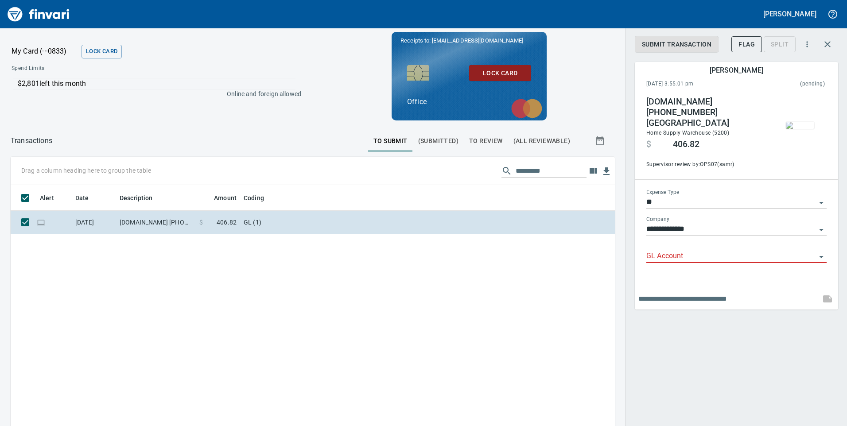
scroll to position [322, 591]
click at [673, 196] on input "**" at bounding box center [731, 202] width 170 height 12
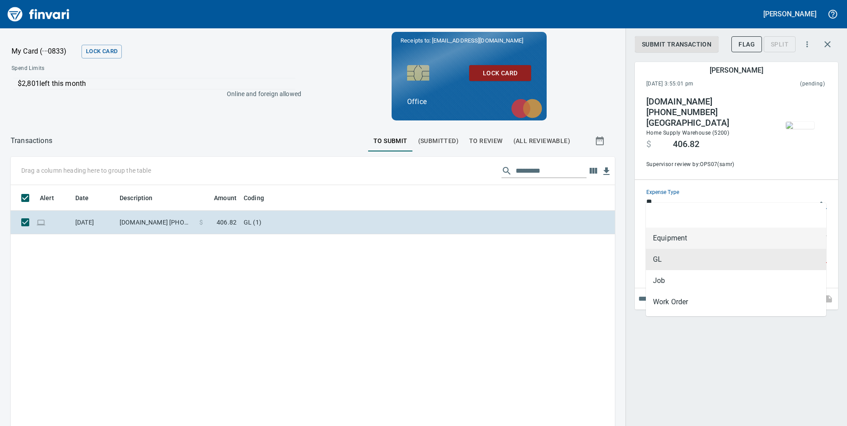
click at [684, 244] on li "Equipment" at bounding box center [736, 238] width 180 height 21
type input "*********"
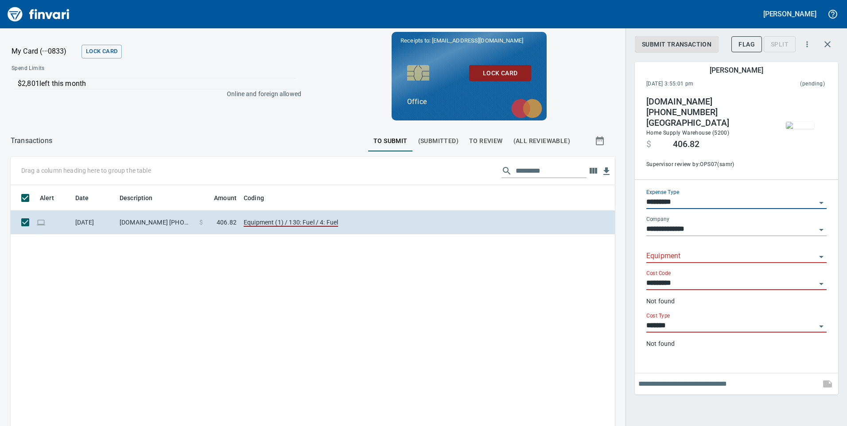
click at [675, 243] on div "Equipment" at bounding box center [736, 253] width 180 height 20
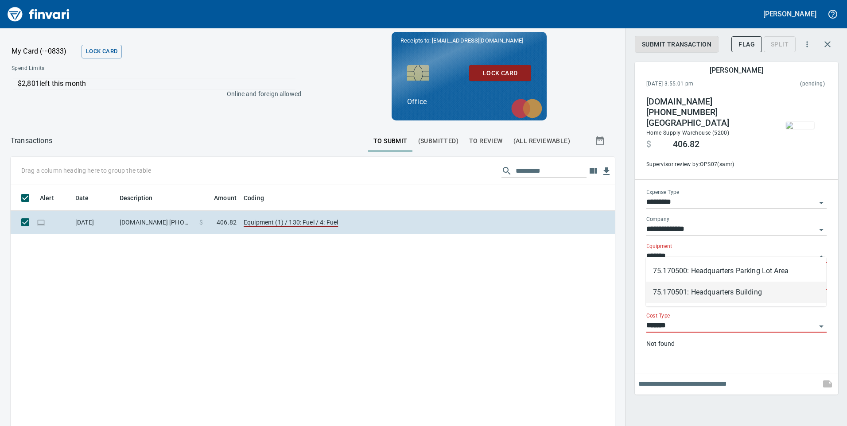
click at [712, 296] on li "75.170501: Headquarters Building" at bounding box center [736, 292] width 180 height 21
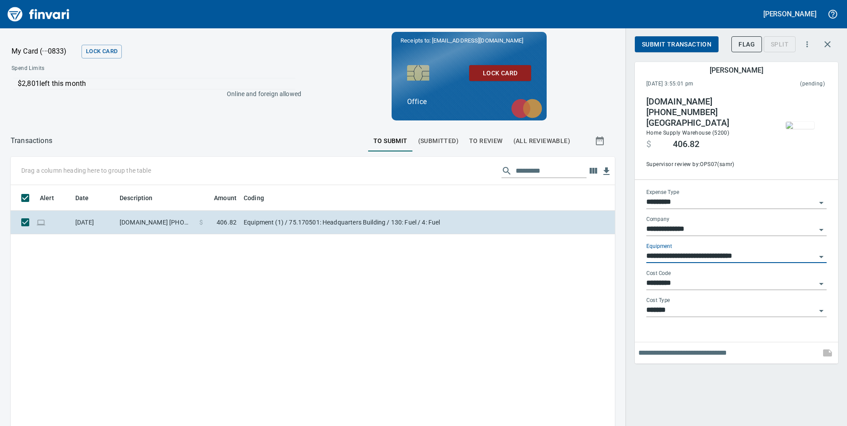
type input "**********"
click at [685, 279] on input "*********" at bounding box center [731, 283] width 170 height 12
click at [696, 278] on input "*********" at bounding box center [731, 283] width 170 height 12
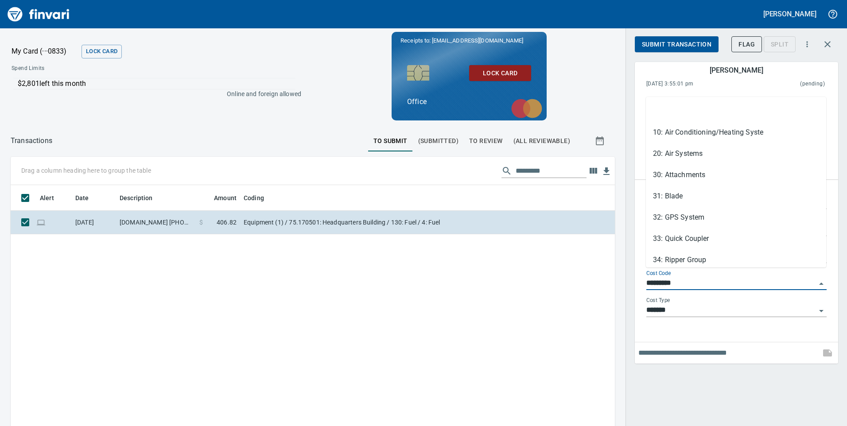
drag, startPoint x: 692, startPoint y: 278, endPoint x: 623, endPoint y: 280, distance: 69.6
click at [623, 280] on div "**********" at bounding box center [423, 335] width 847 height 357
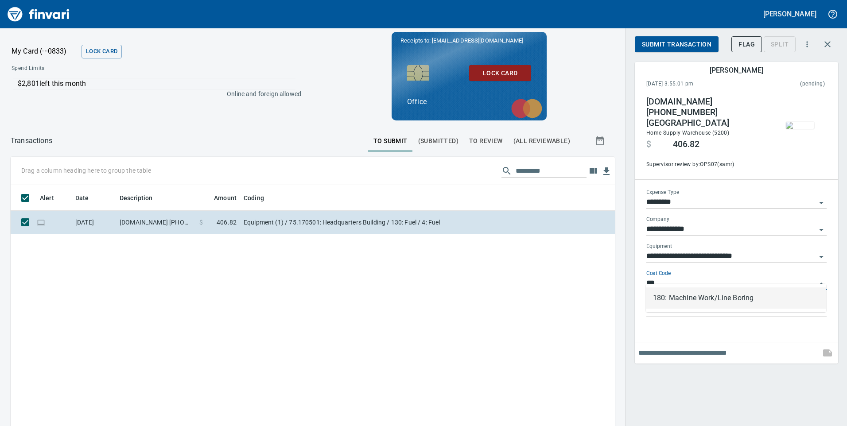
click at [706, 293] on li "180: Machine Work/Line Boring" at bounding box center [736, 297] width 180 height 21
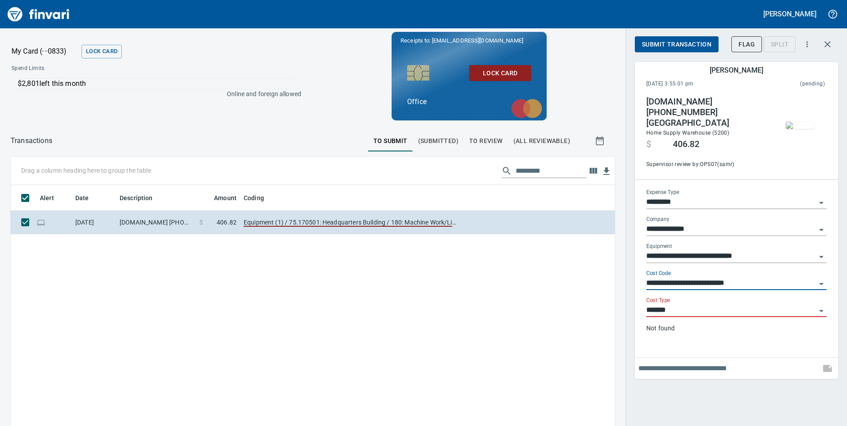
type input "**********"
click at [673, 304] on input "*******" at bounding box center [731, 310] width 170 height 12
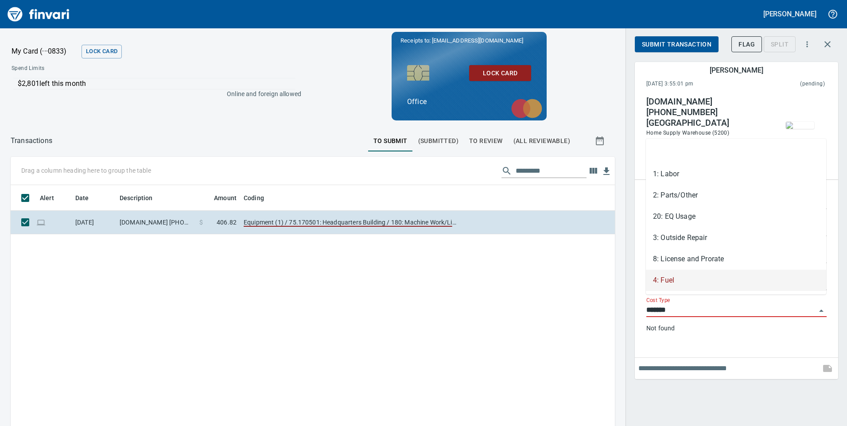
type input "*"
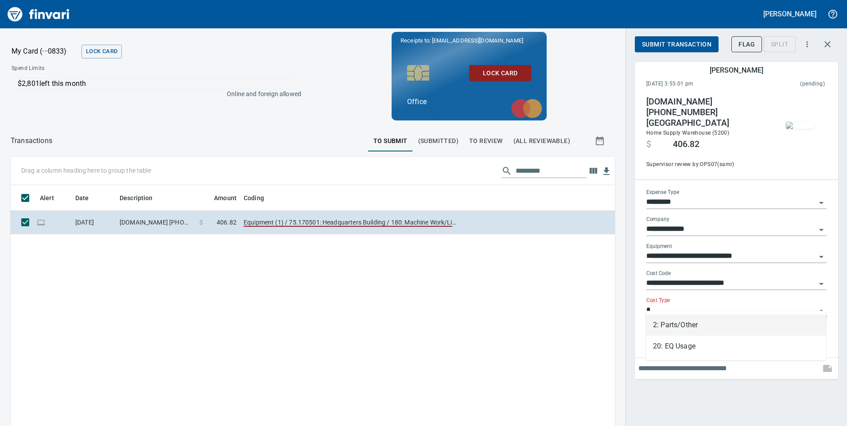
click at [681, 329] on li "2: Parts/Other" at bounding box center [736, 324] width 180 height 21
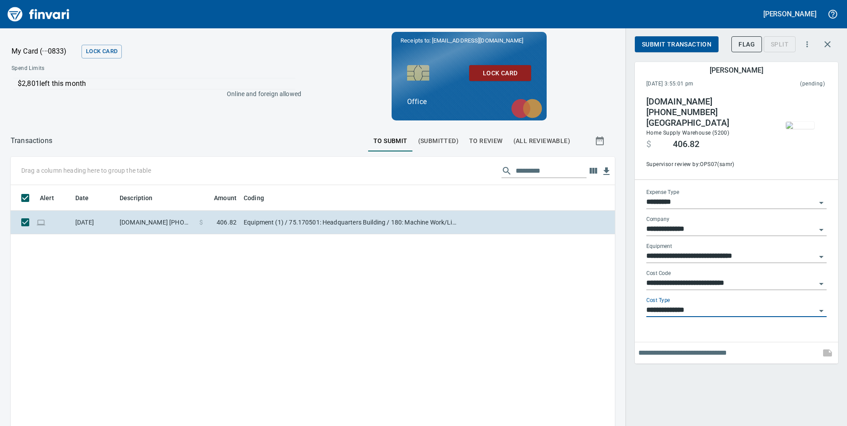
type input "**********"
drag, startPoint x: 673, startPoint y: 46, endPoint x: 652, endPoint y: 59, distance: 24.7
click at [672, 46] on span "Submit Transaction" at bounding box center [677, 44] width 70 height 11
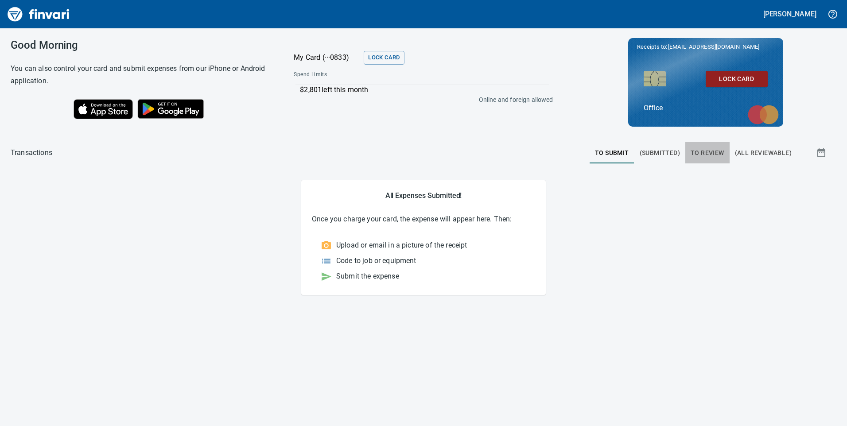
click at [700, 158] on span "To Review" at bounding box center [707, 152] width 34 height 11
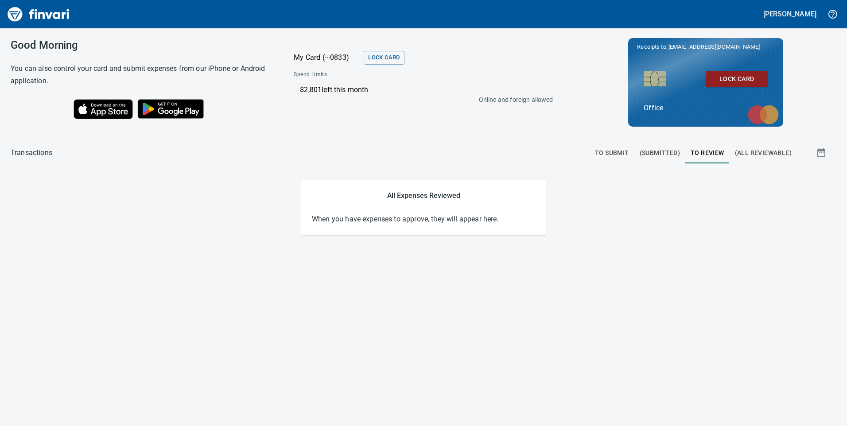
click at [673, 158] on span "(Submitted)" at bounding box center [659, 152] width 40 height 11
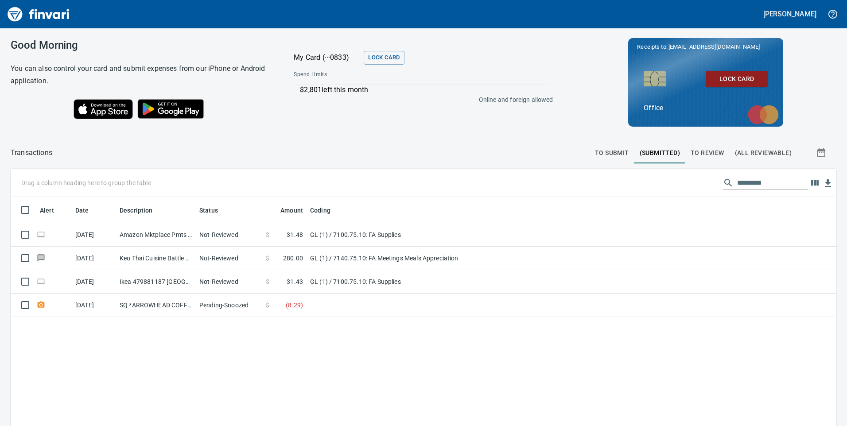
scroll to position [322, 812]
click at [750, 155] on span "(All Reviewable)" at bounding box center [763, 152] width 57 height 11
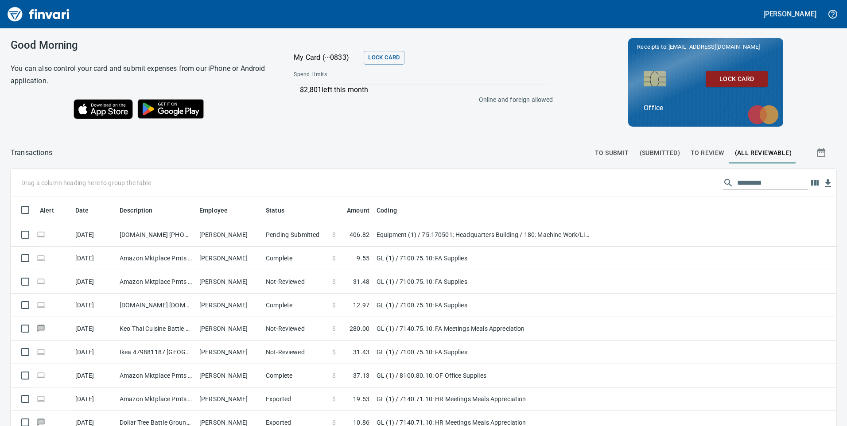
scroll to position [1, 1]
click at [658, 150] on span "(Submitted)" at bounding box center [659, 152] width 40 height 11
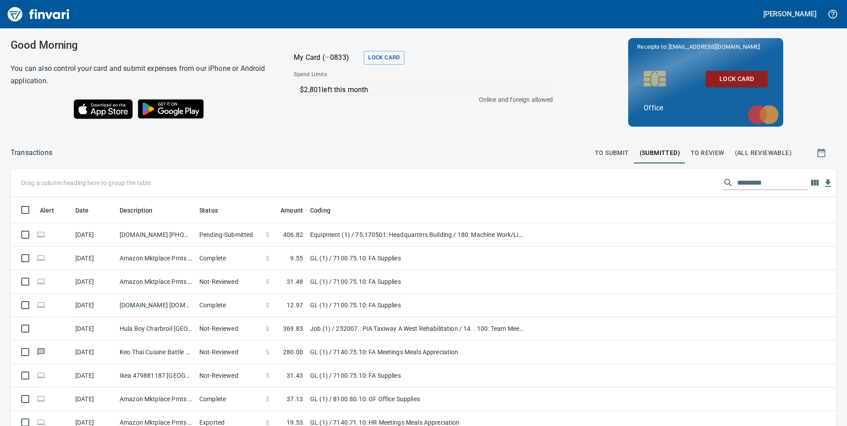
scroll to position [322, 805]
click at [759, 147] on span "(All Reviewable)" at bounding box center [763, 152] width 57 height 11
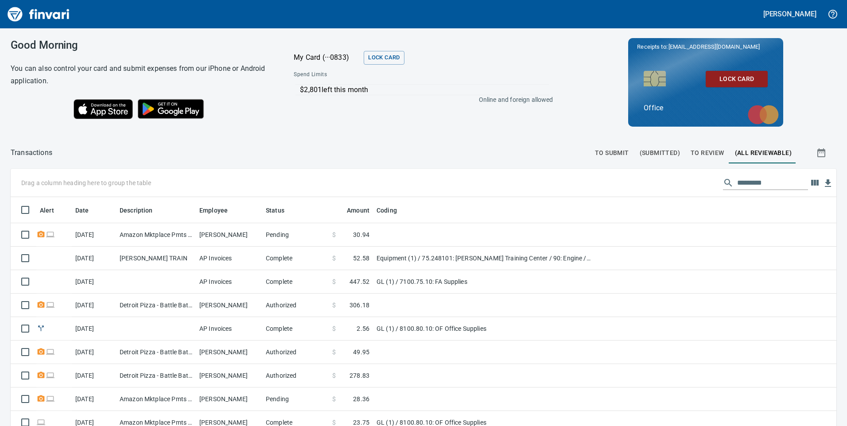
scroll to position [322, 805]
click at [698, 158] on span "To Review" at bounding box center [707, 152] width 34 height 11
